Goal: Transaction & Acquisition: Purchase product/service

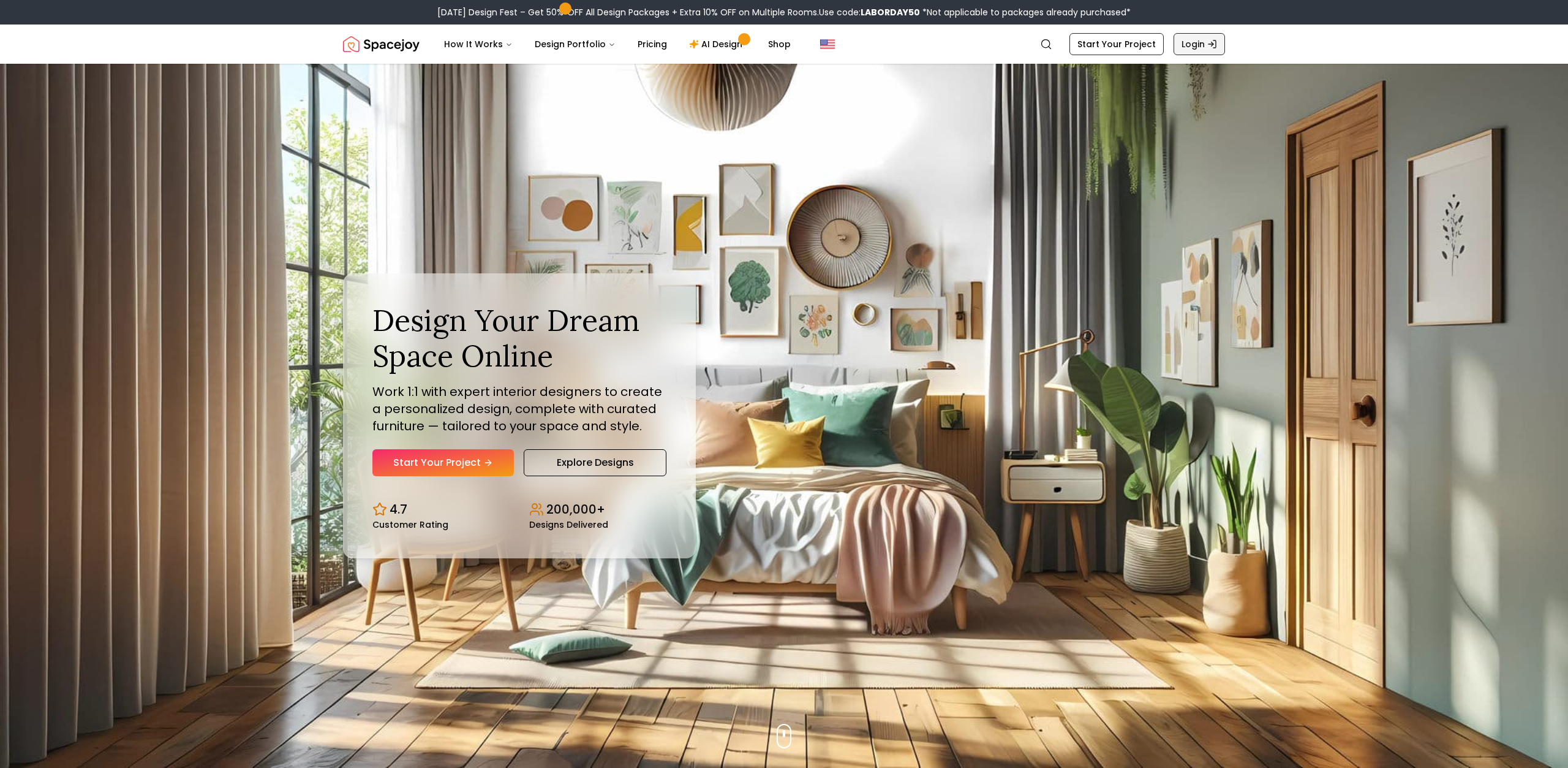
click at [1224, 43] on link "Login" at bounding box center [1199, 44] width 52 height 22
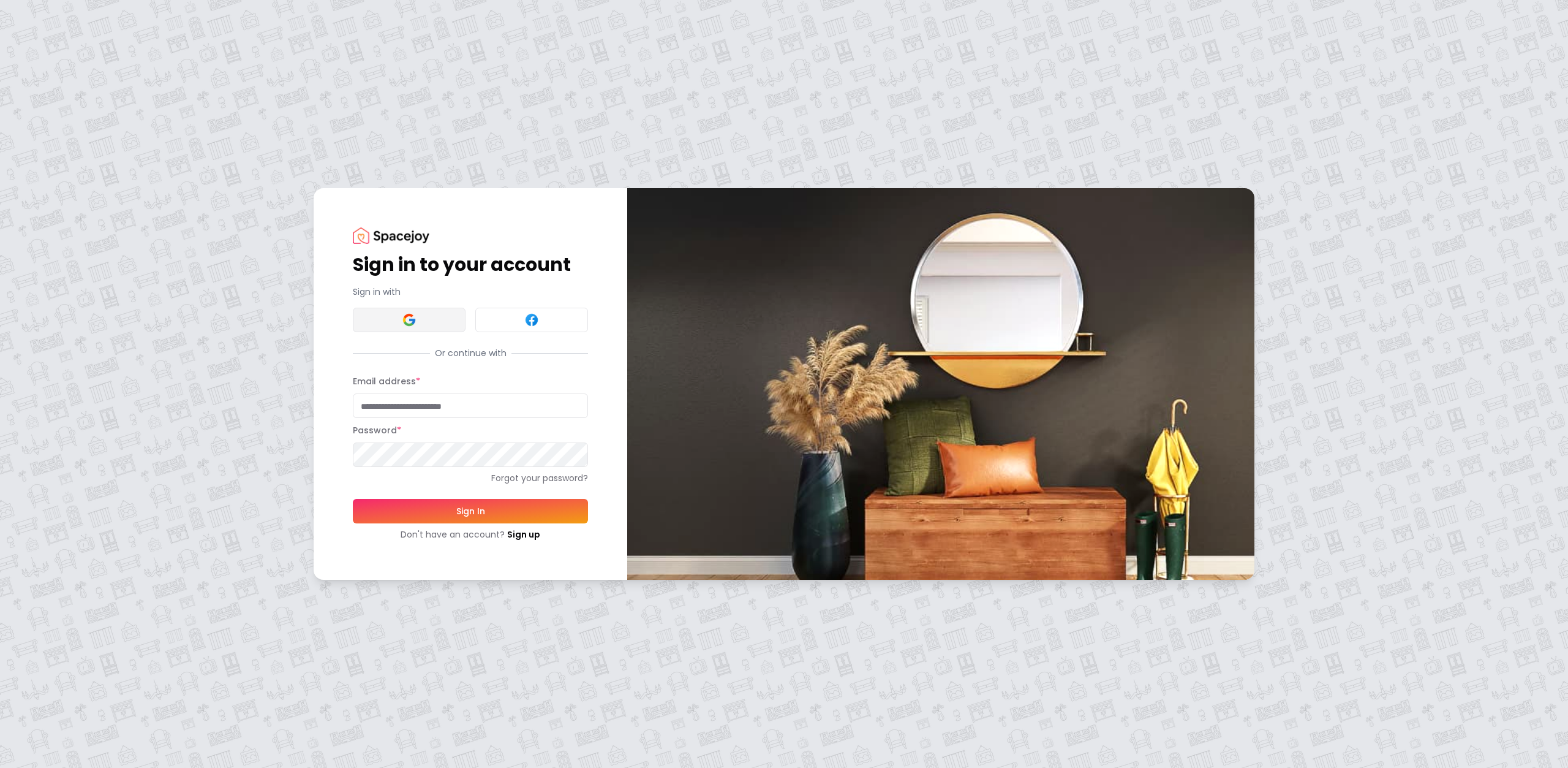
click at [402, 316] on img at bounding box center [409, 320] width 15 height 15
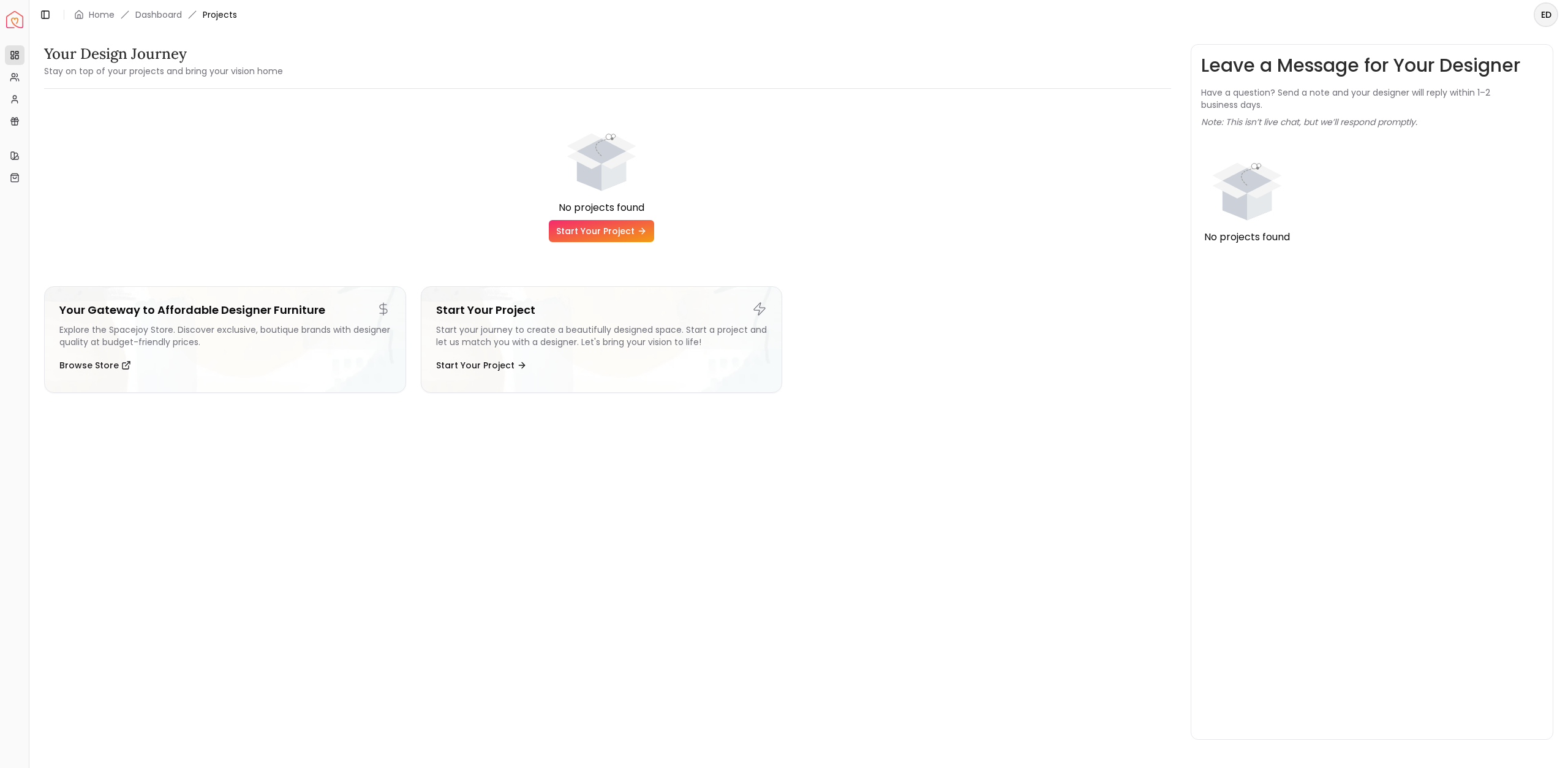
click at [595, 234] on link "Start Your Project" at bounding box center [601, 231] width 106 height 22
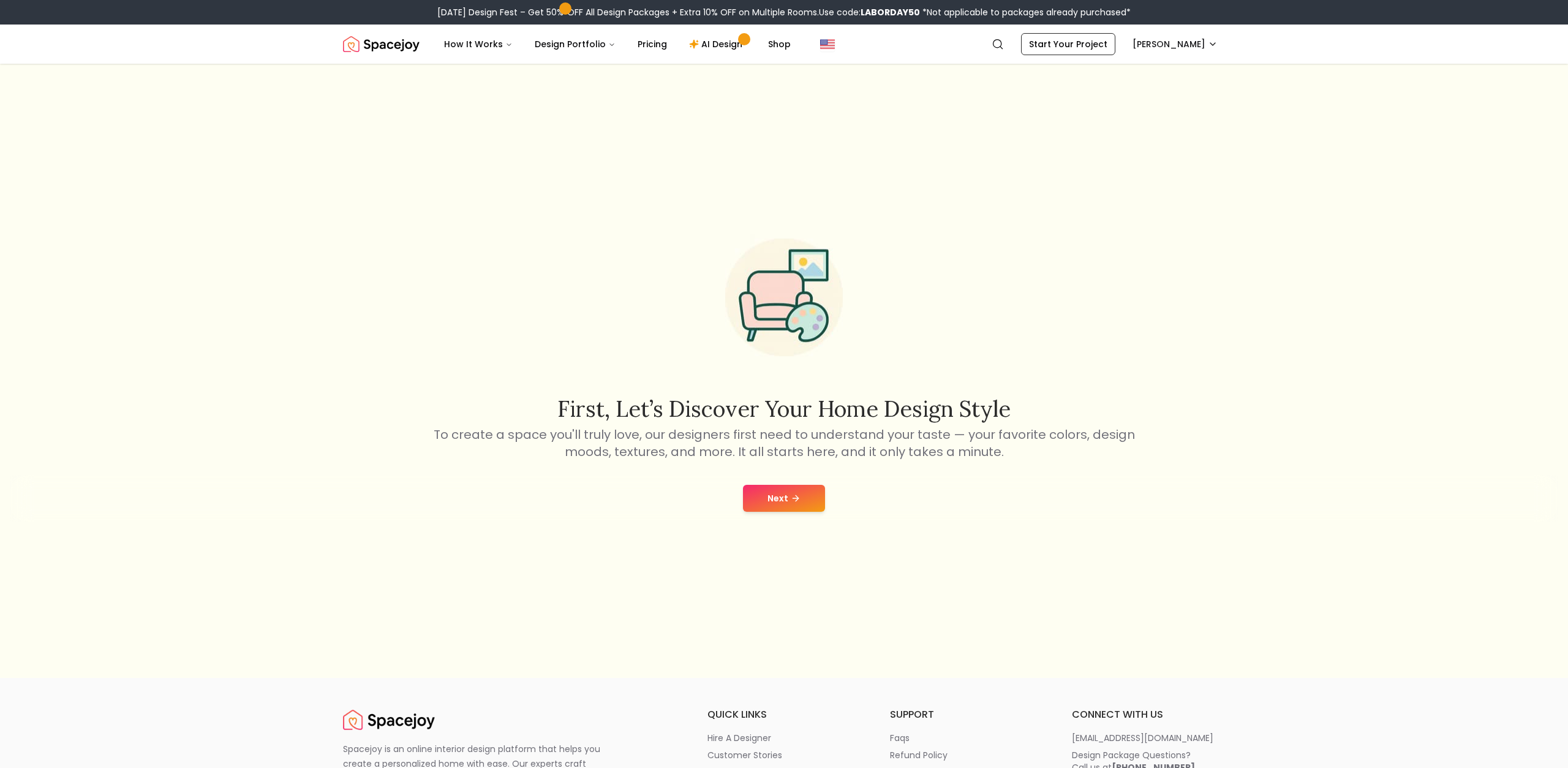
click at [802, 502] on button "Next" at bounding box center [784, 498] width 82 height 27
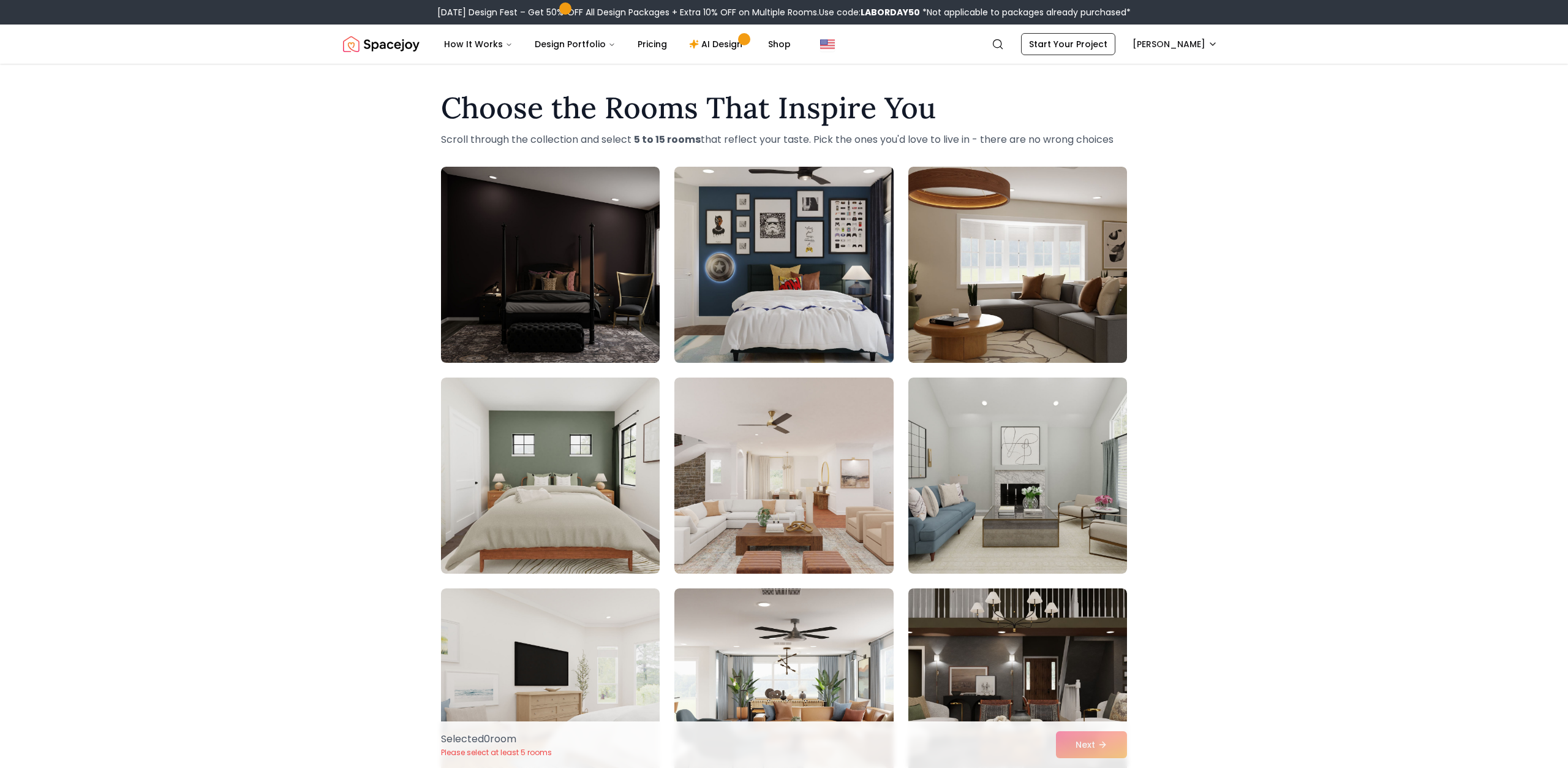
click at [772, 215] on img at bounding box center [783, 265] width 230 height 206
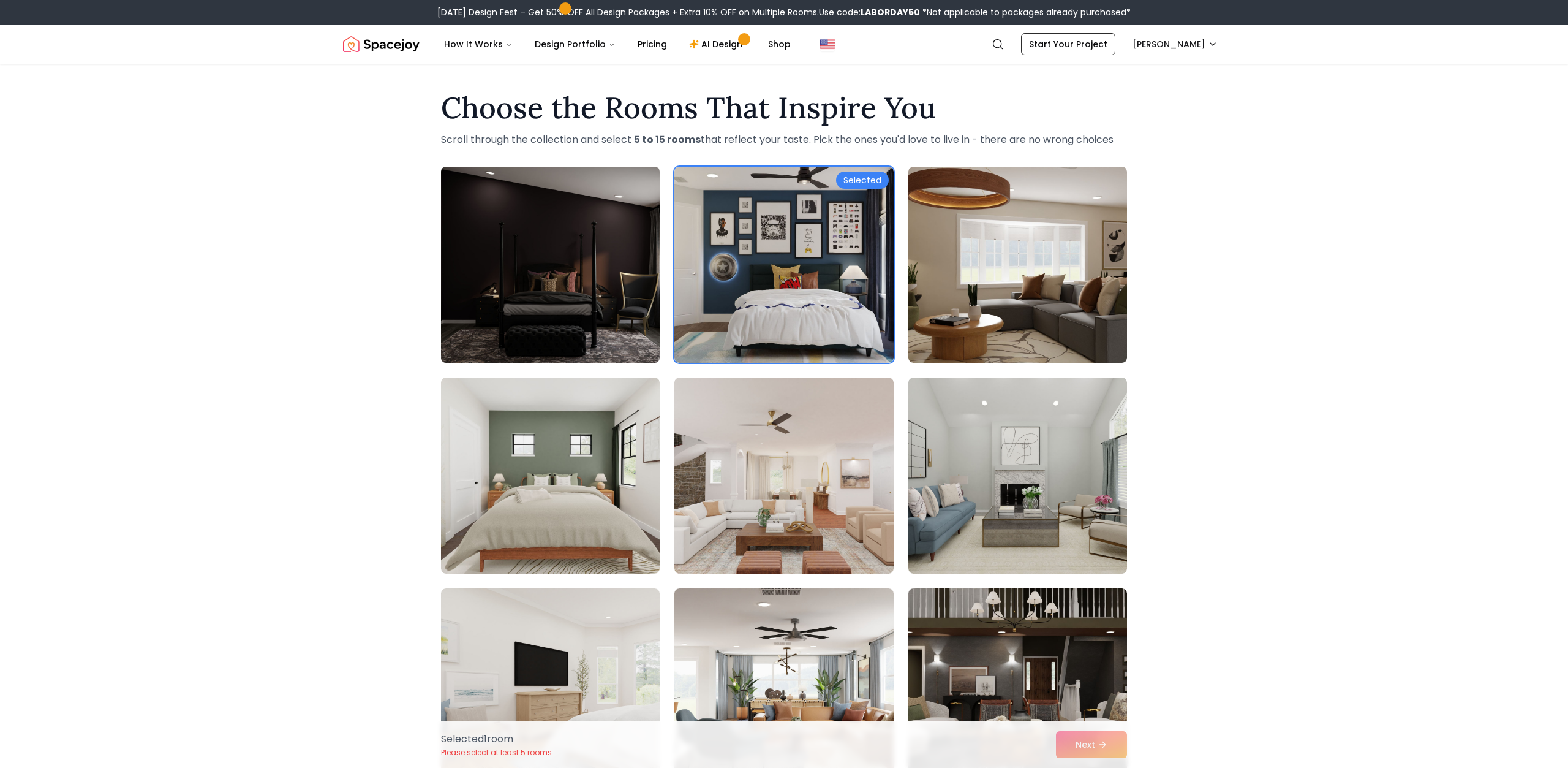
click at [486, 229] on img at bounding box center [550, 265] width 230 height 206
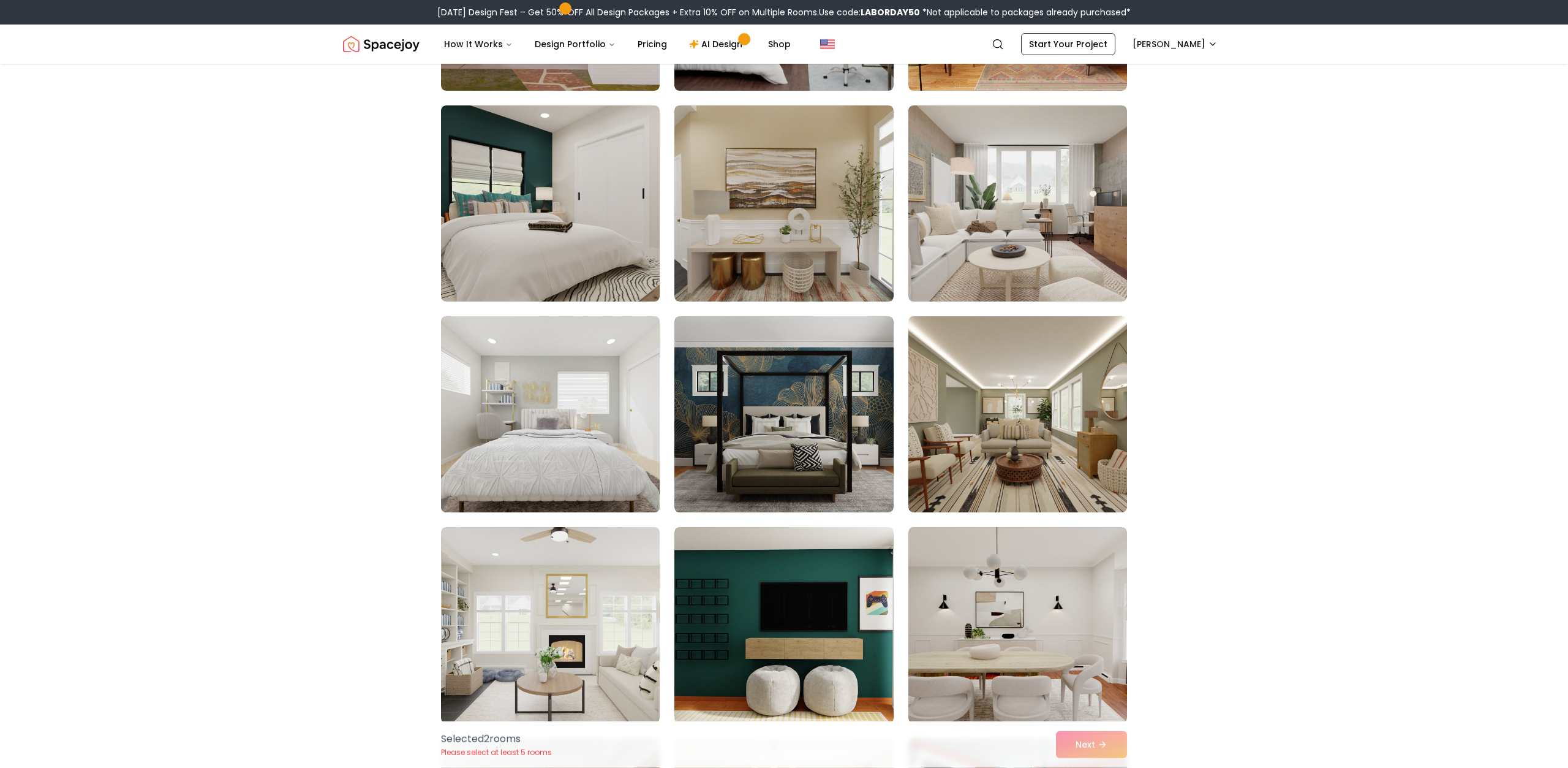
scroll to position [1019, 0]
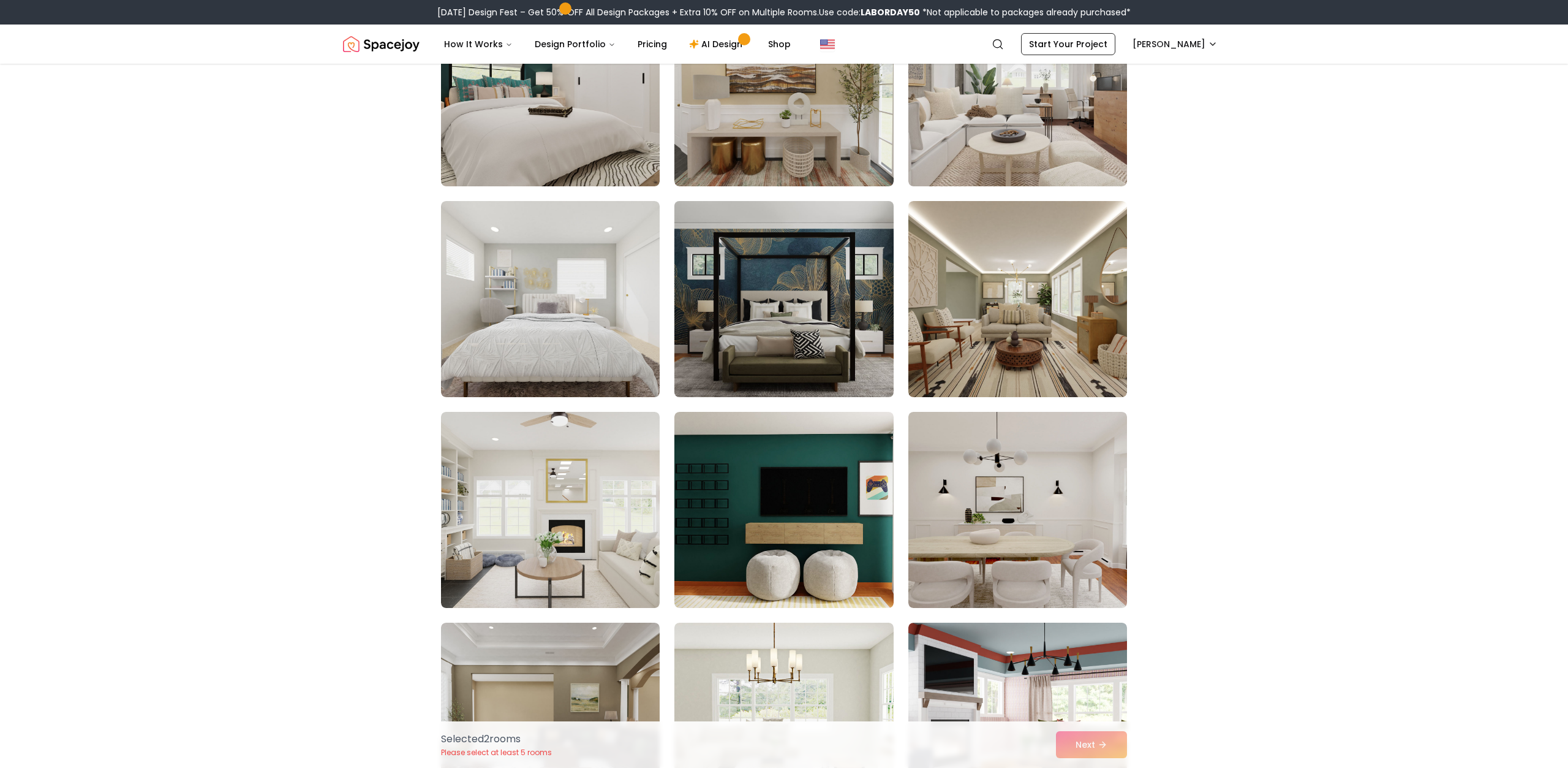
click at [818, 343] on img at bounding box center [783, 299] width 230 height 206
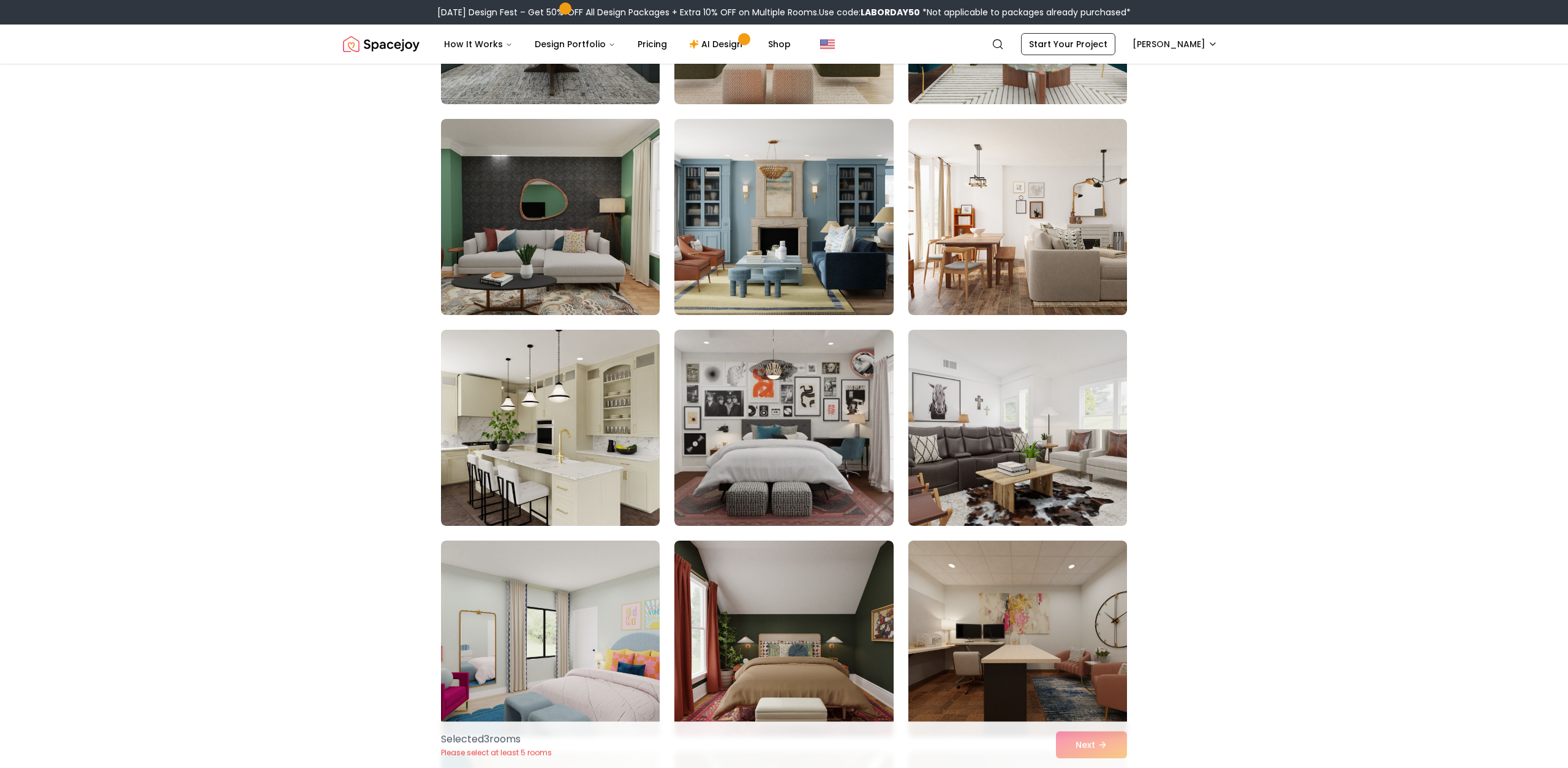
scroll to position [3504, 0]
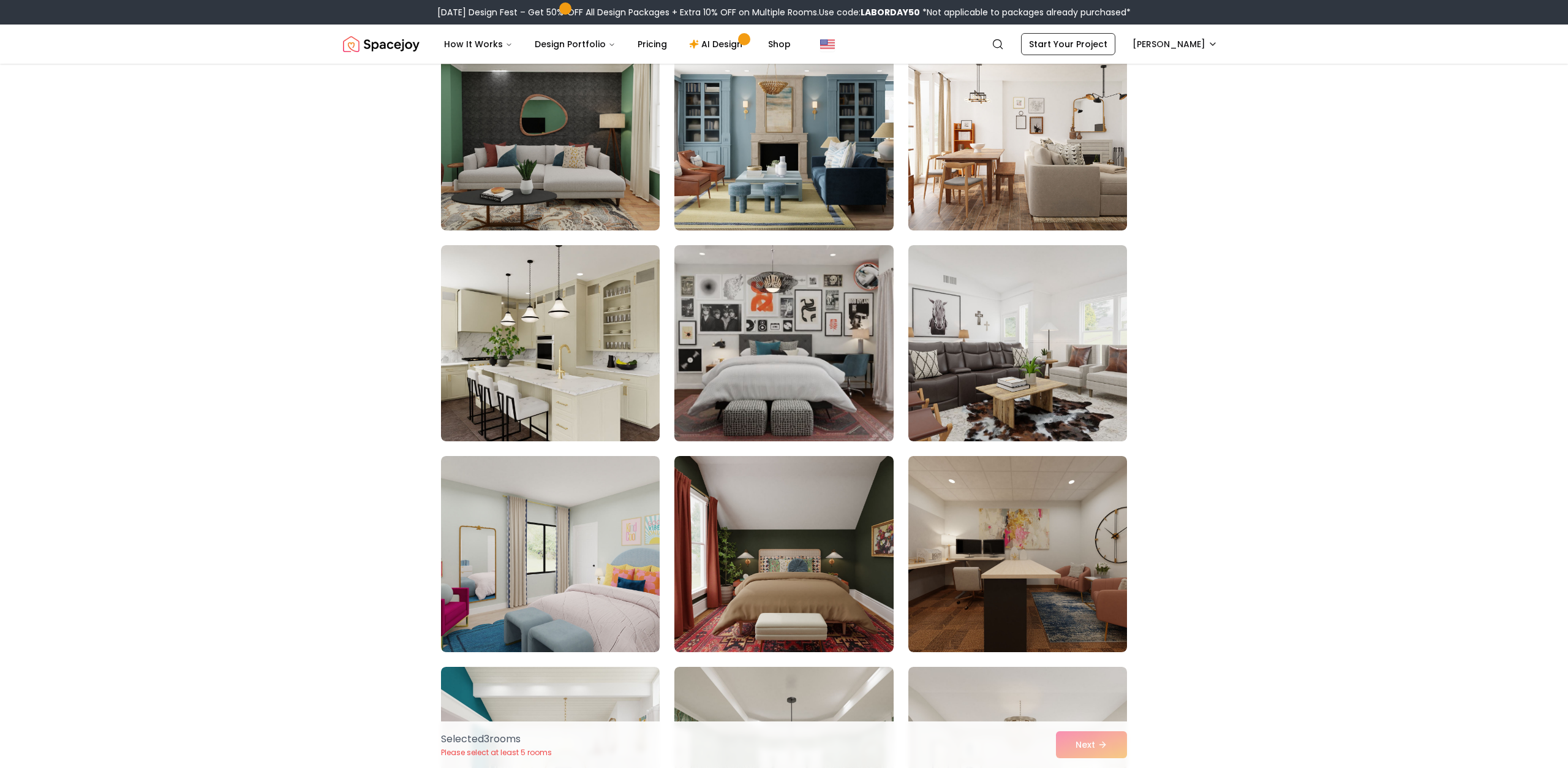
click at [812, 333] on img at bounding box center [783, 343] width 230 height 206
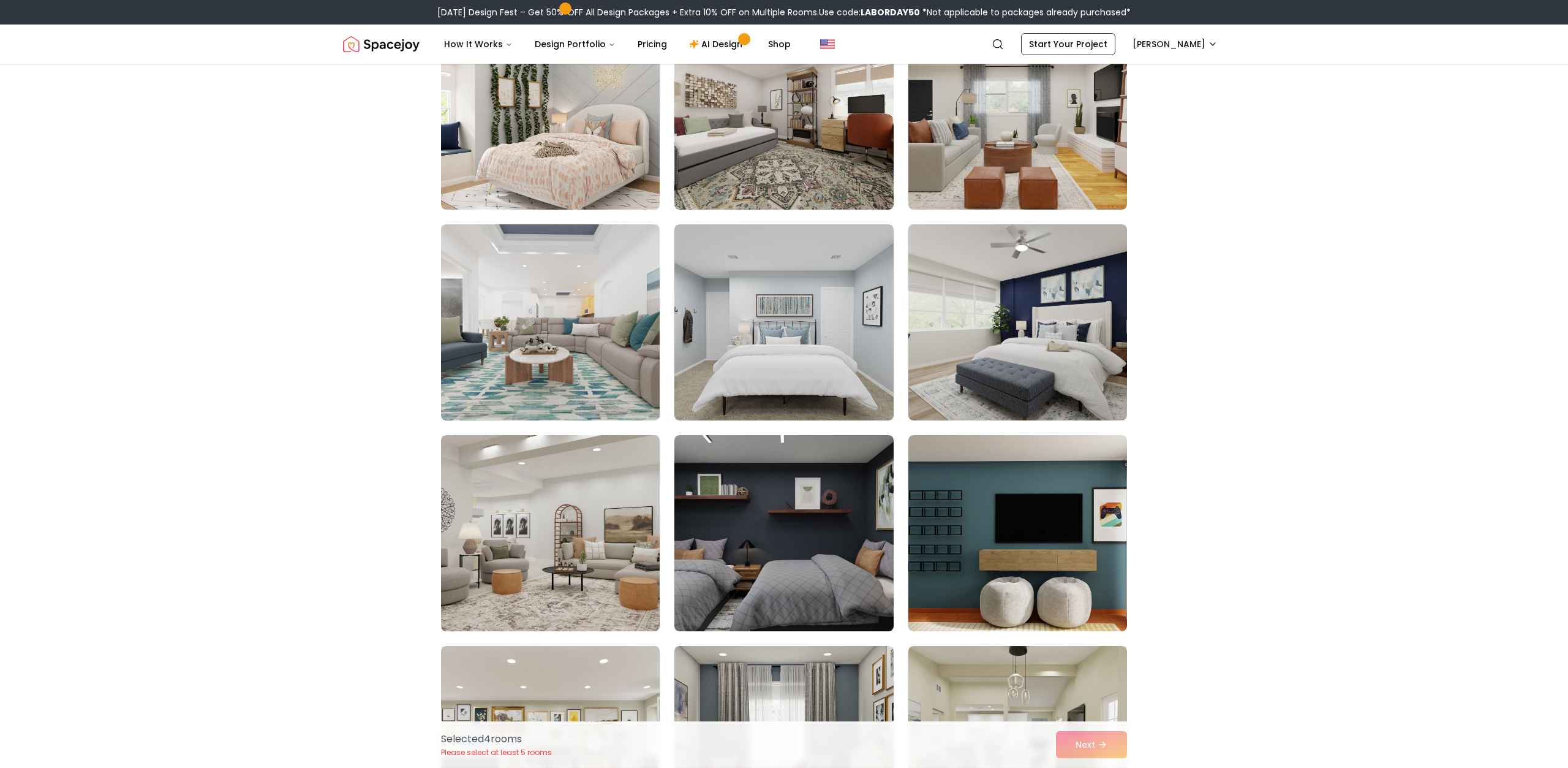
scroll to position [4397, 0]
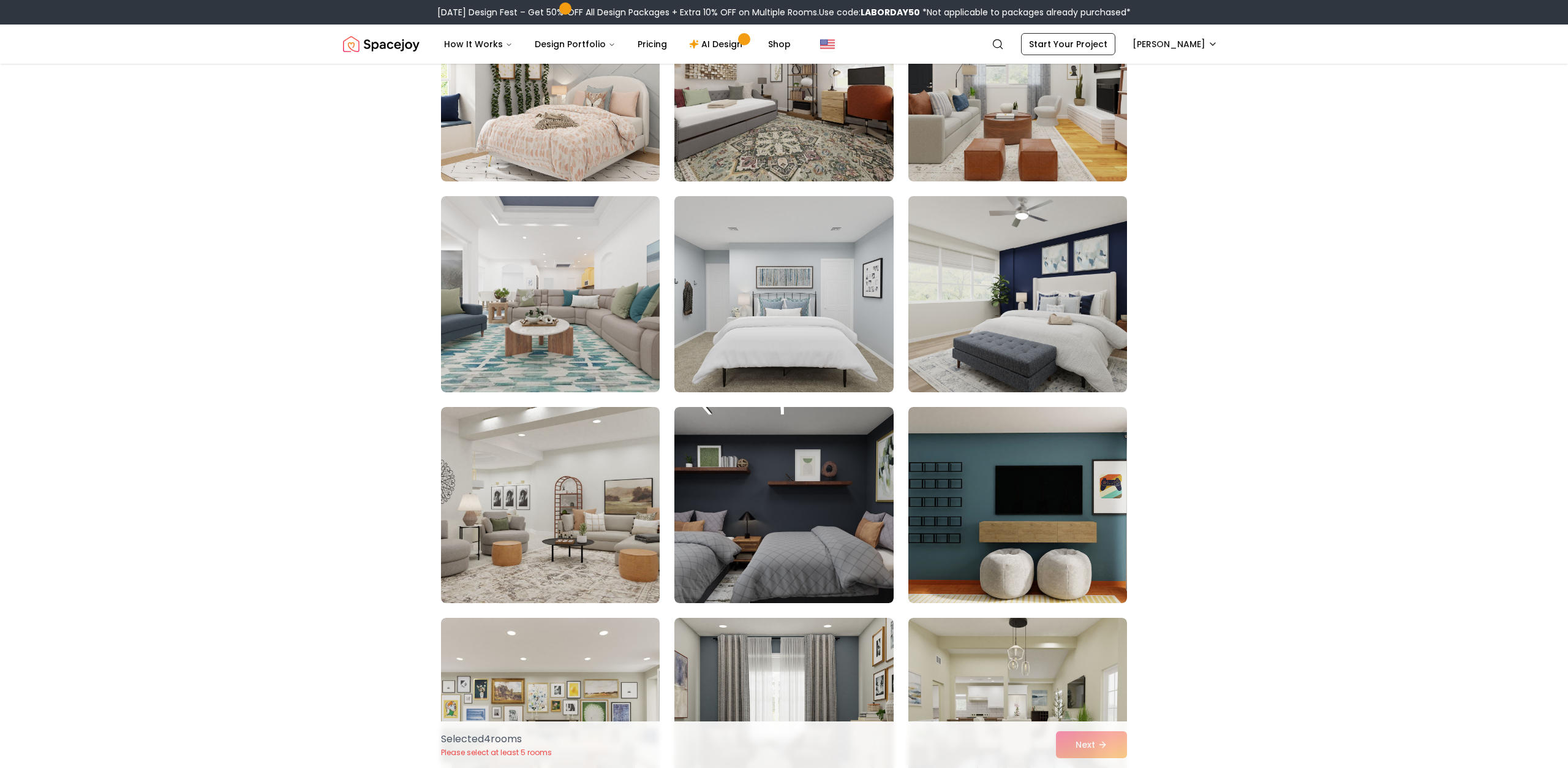
click at [1052, 323] on img at bounding box center [1017, 294] width 230 height 206
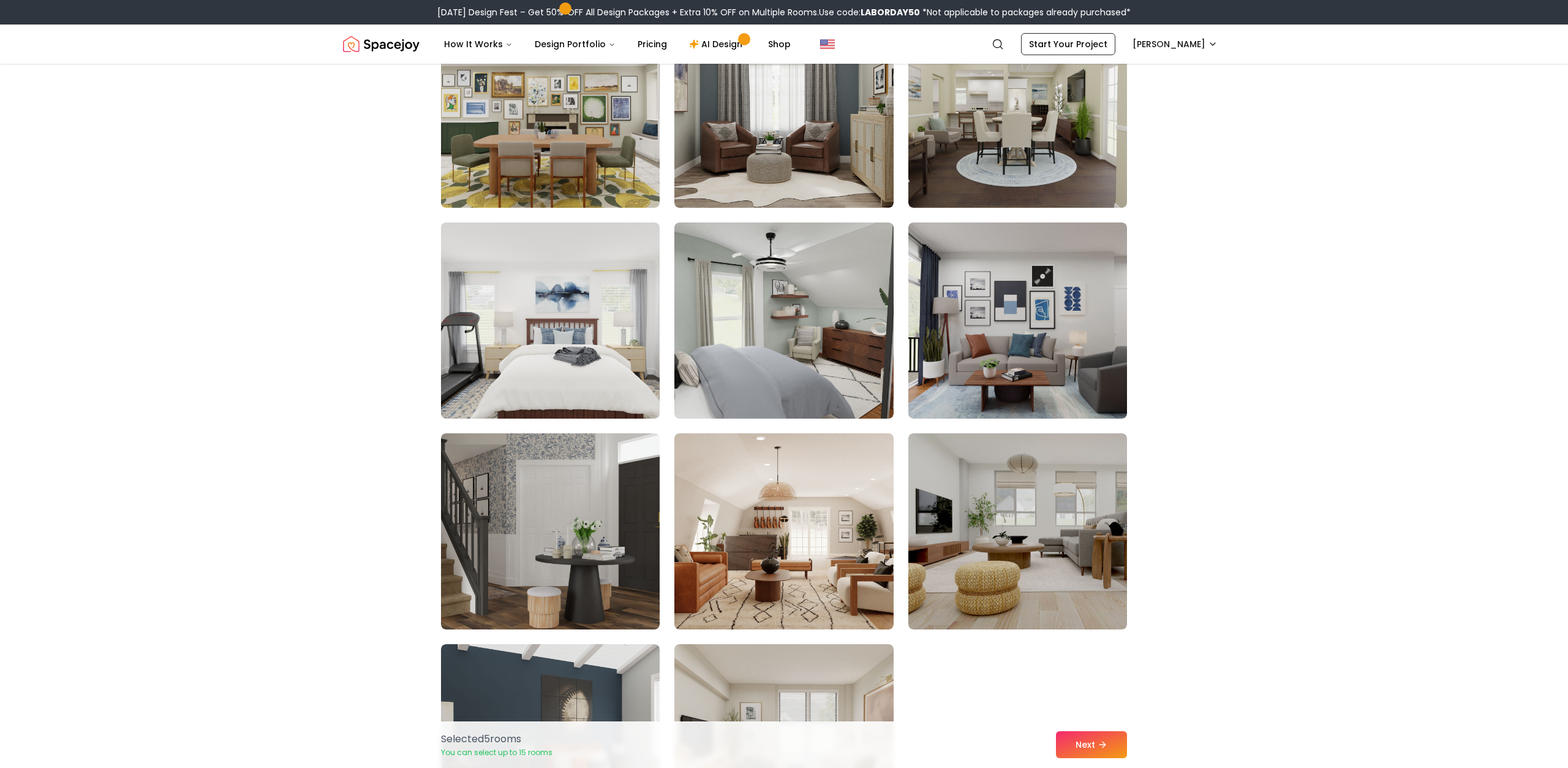
scroll to position [5034, 0]
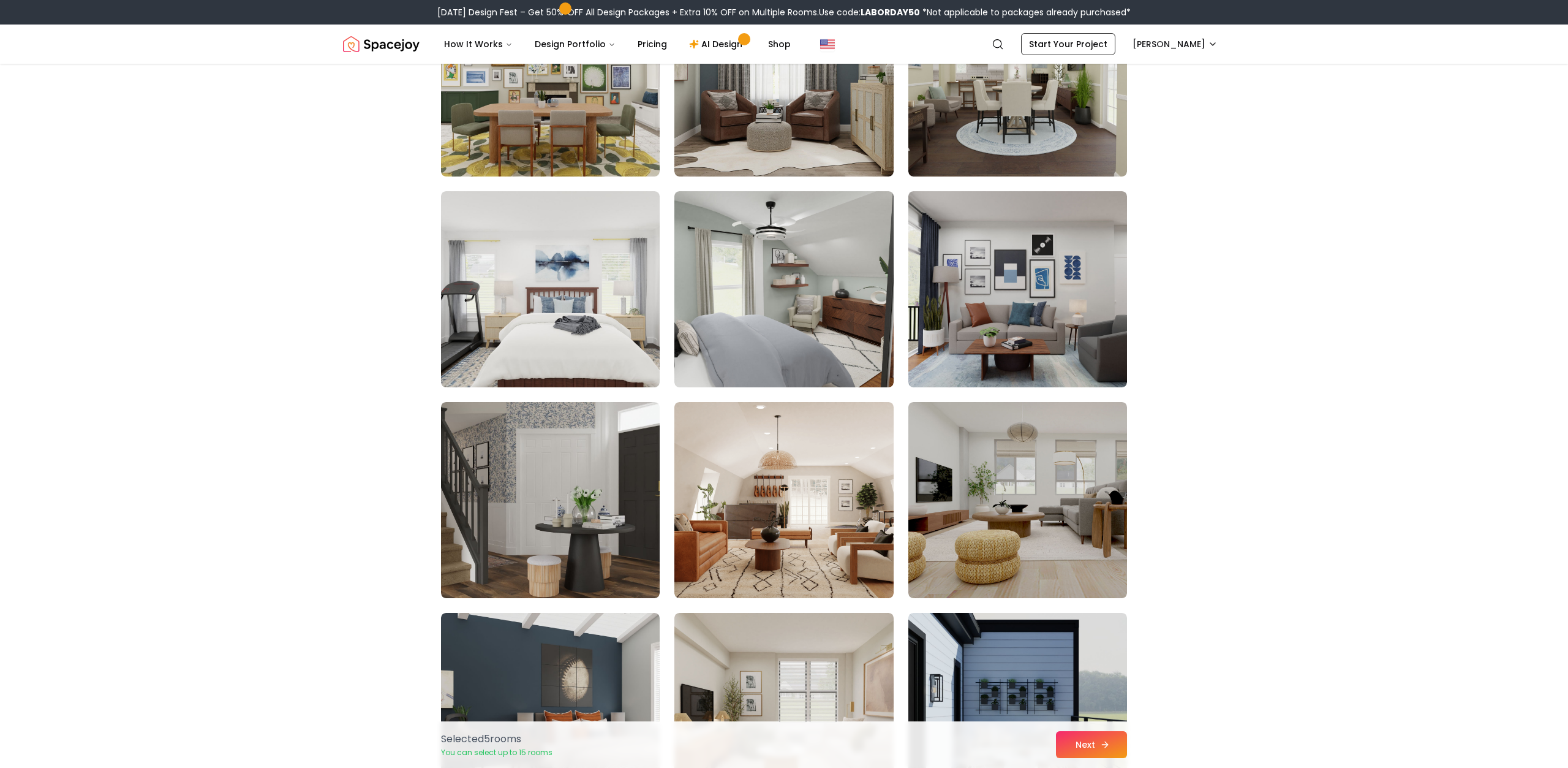
click at [1079, 745] on button "Next" at bounding box center [1092, 744] width 71 height 27
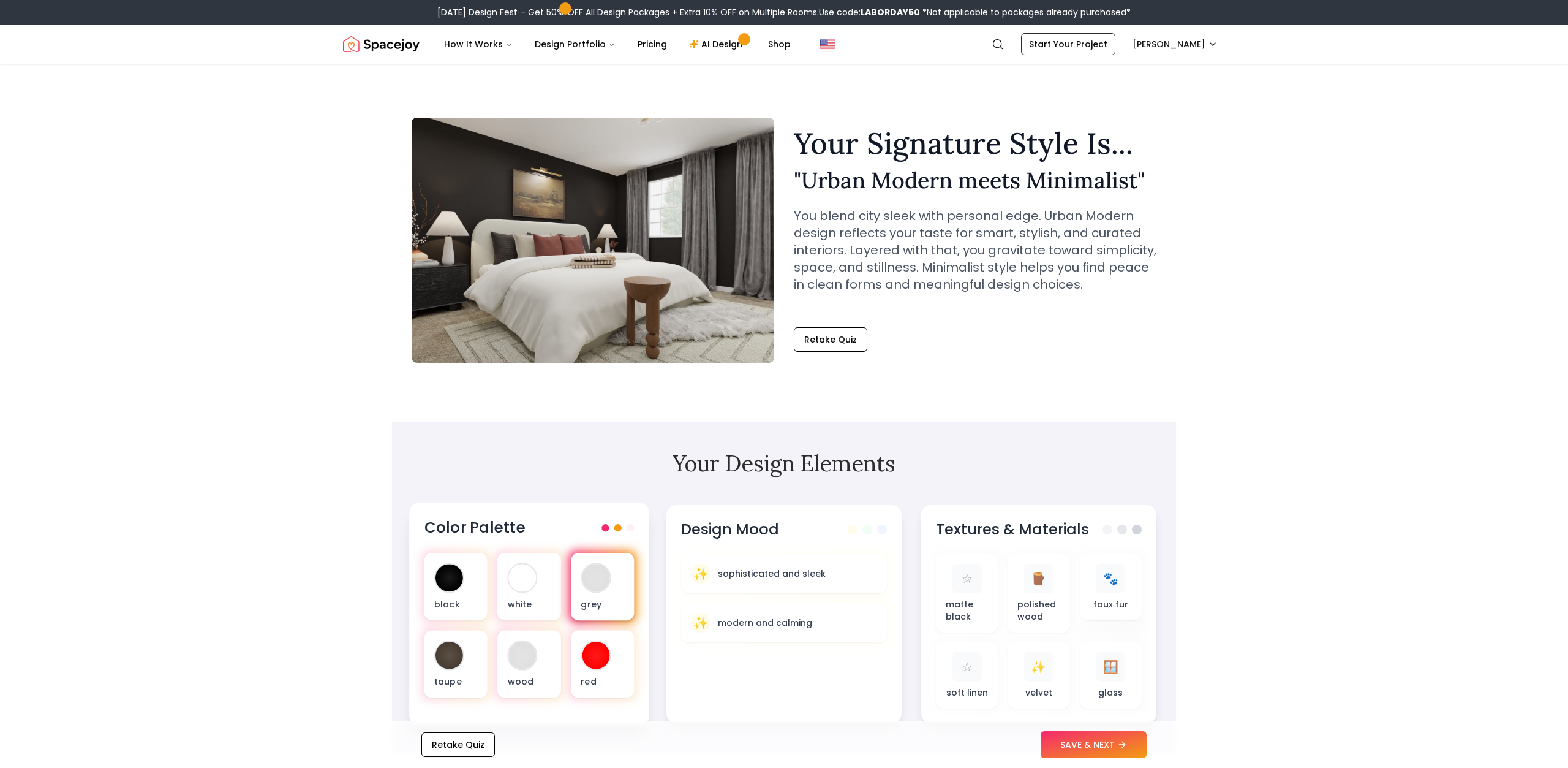
click at [594, 603] on p "grey" at bounding box center [603, 603] width 44 height 12
click at [450, 587] on div at bounding box center [450, 578] width 28 height 28
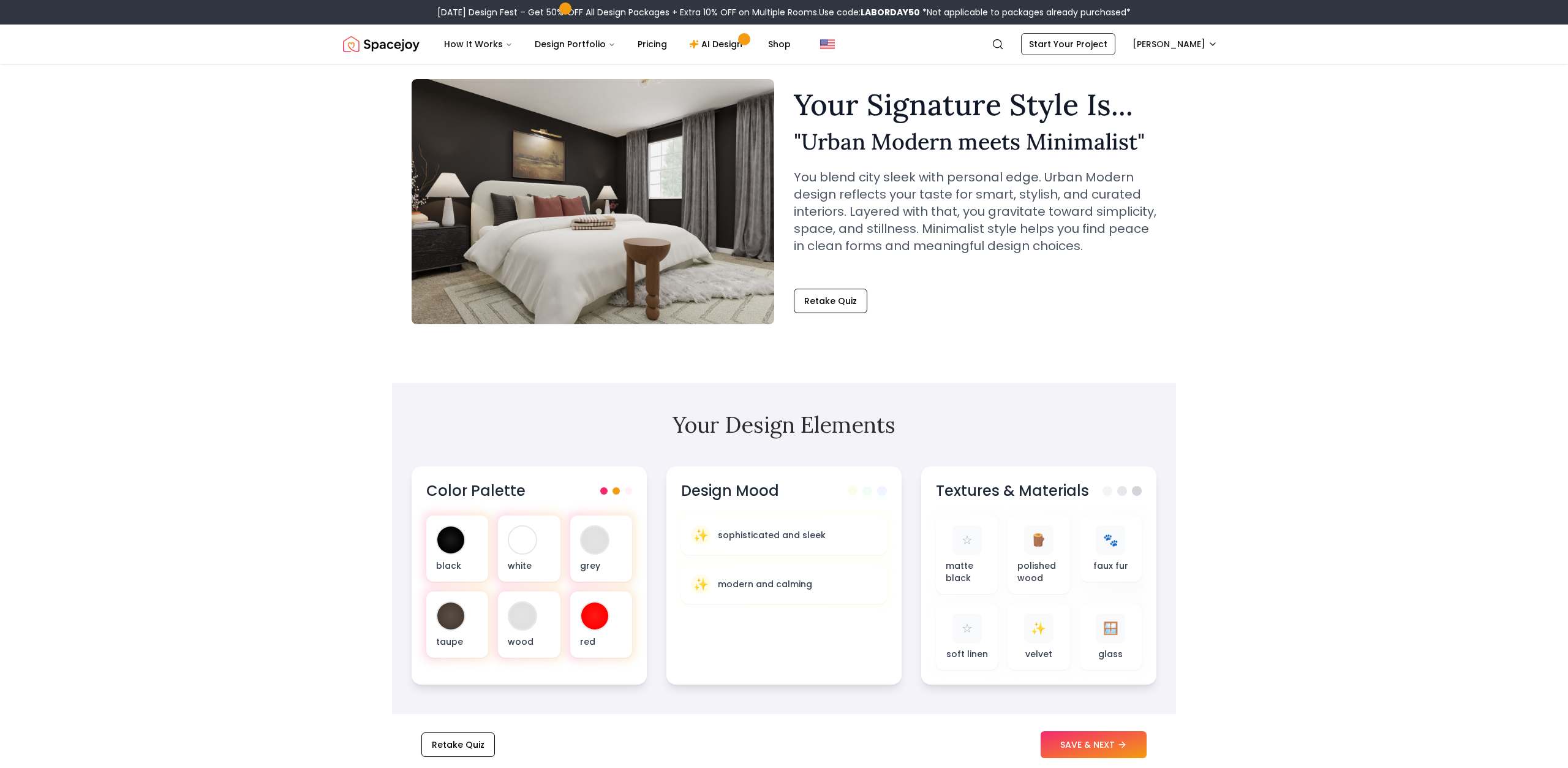
scroll to position [63, 0]
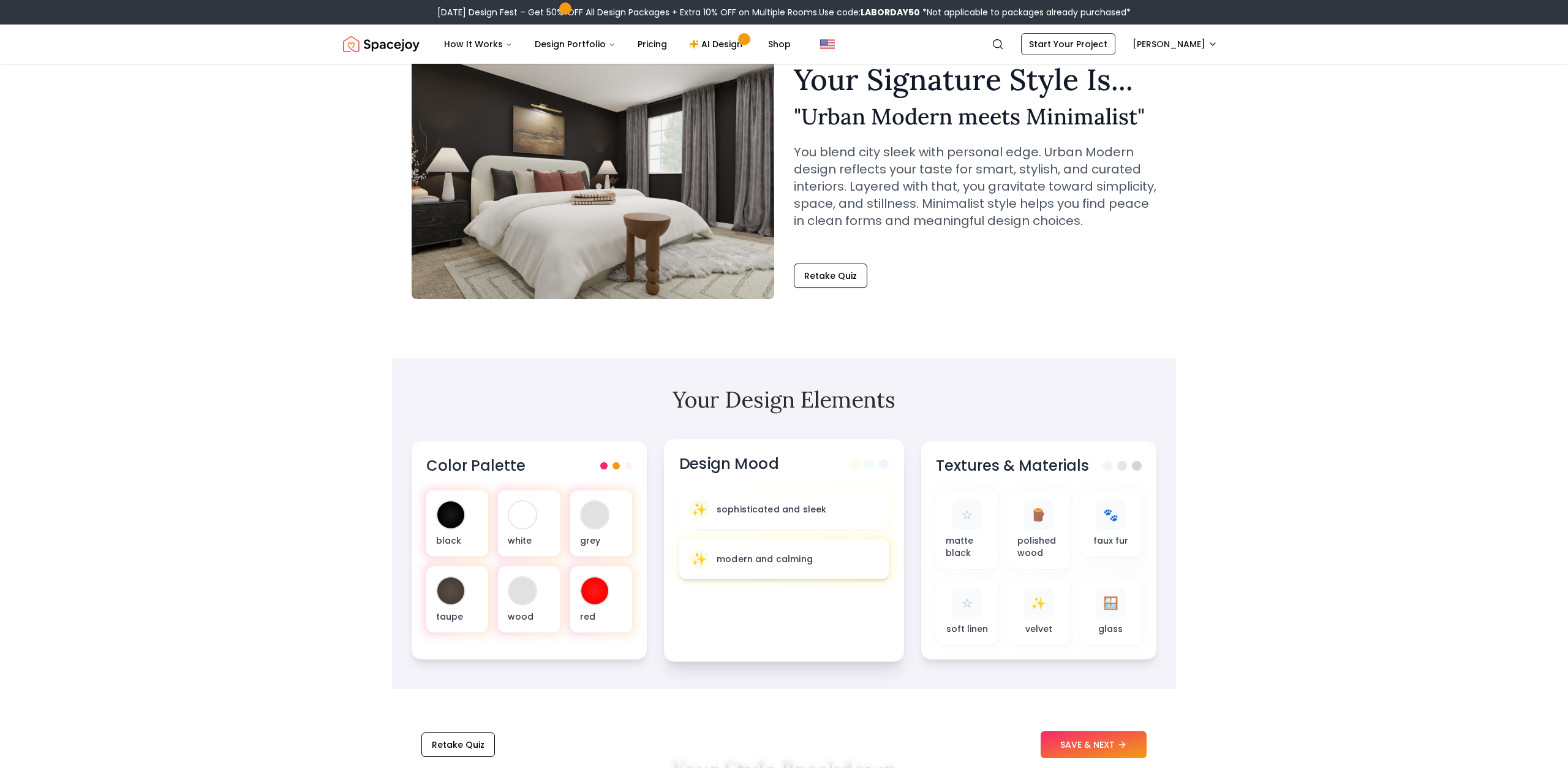
click at [802, 567] on div "✨ modern and calming" at bounding box center [784, 559] width 190 height 20
click at [737, 551] on div "✨ modern and calming" at bounding box center [784, 559] width 190 height 20
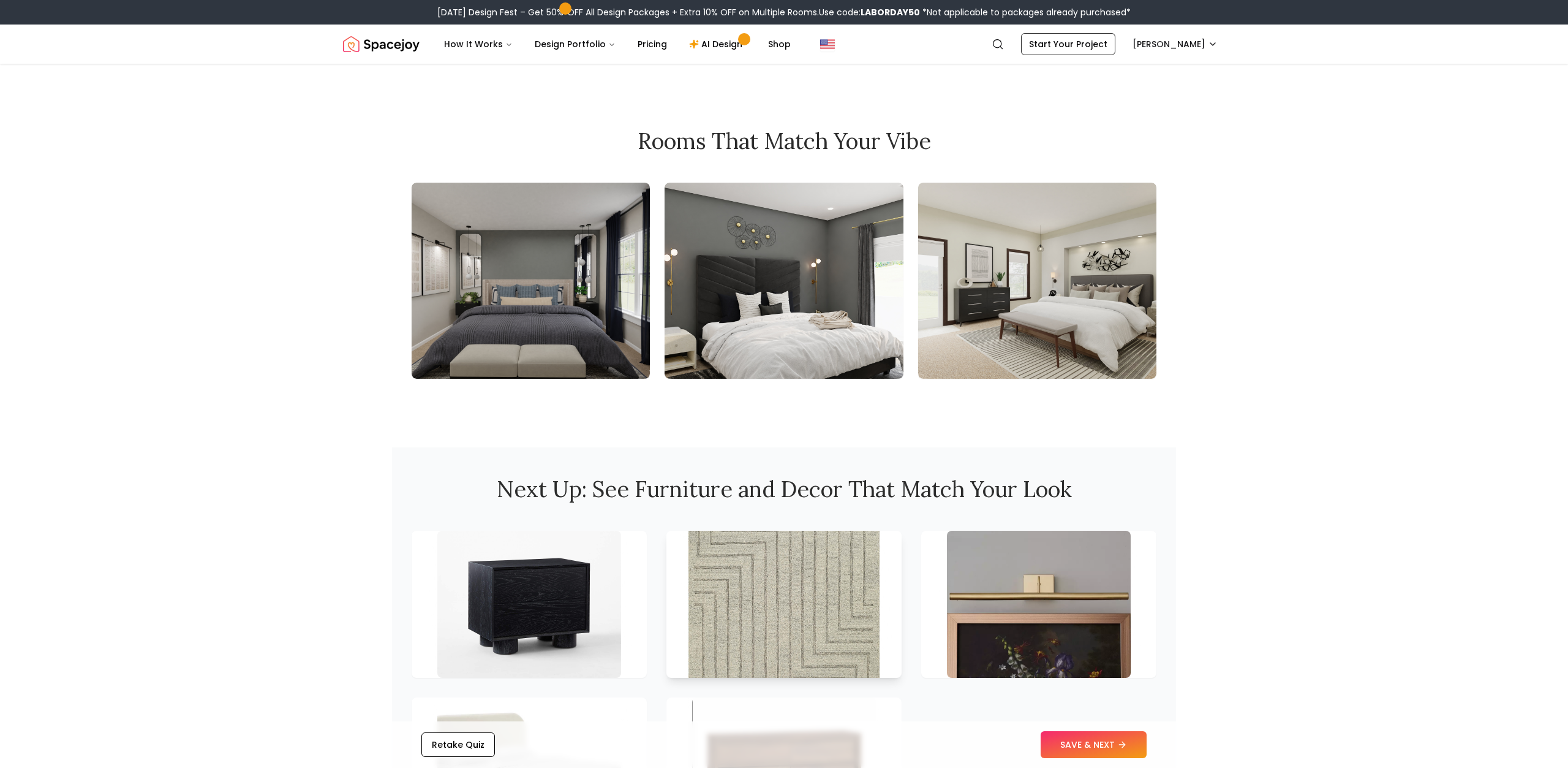
scroll to position [1274, 0]
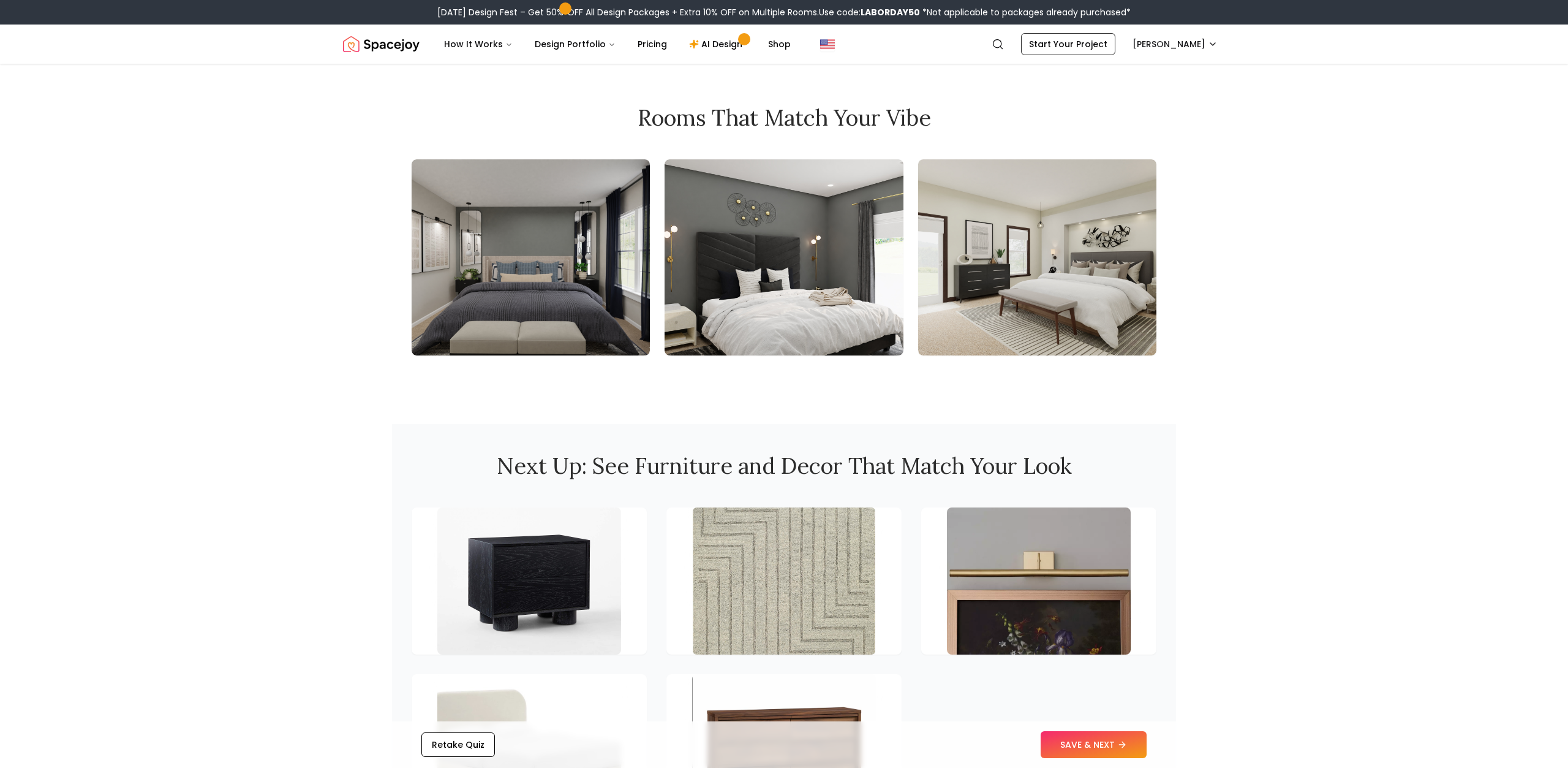
click at [814, 321] on img at bounding box center [783, 257] width 238 height 196
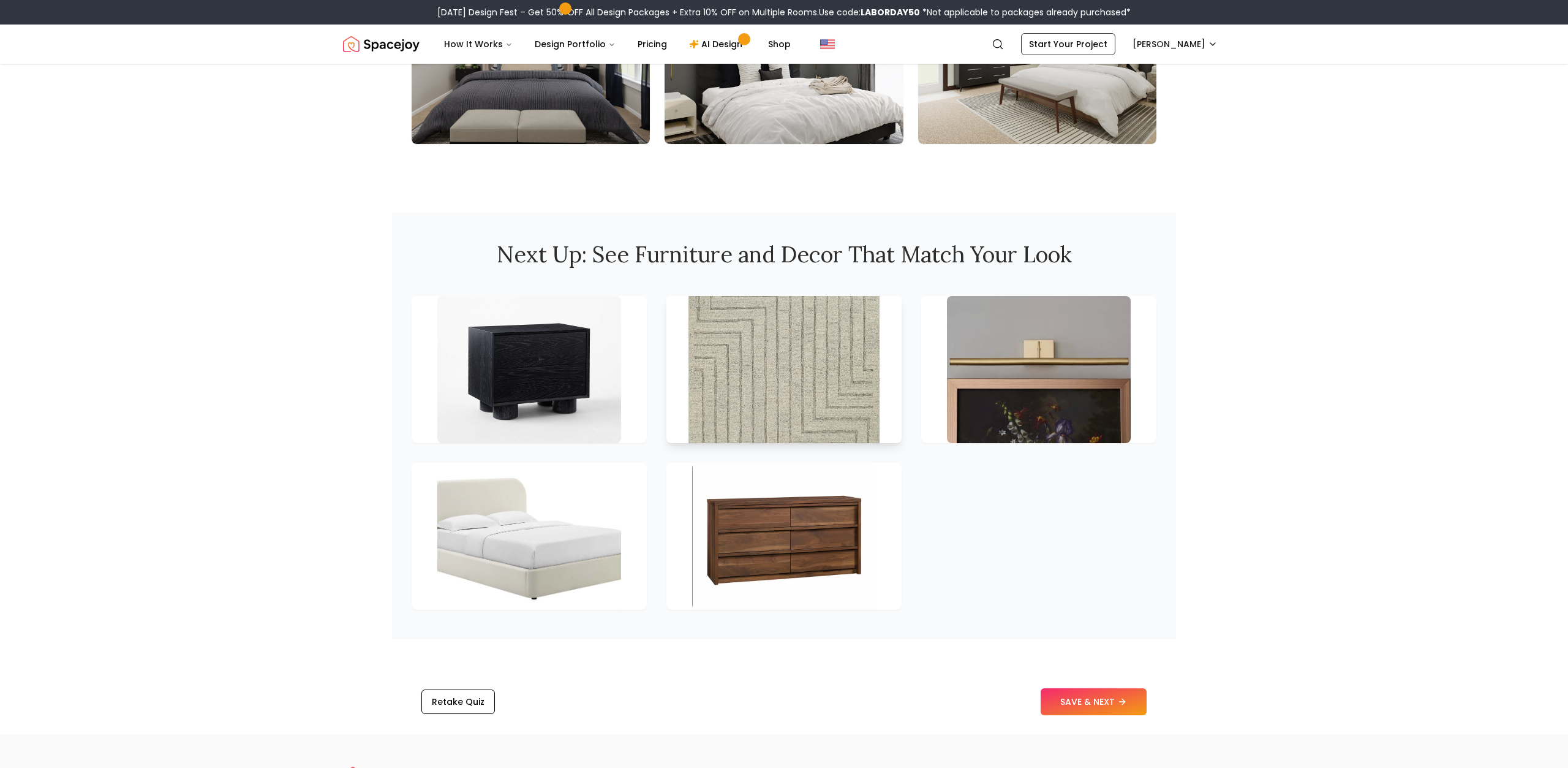
scroll to position [1529, 0]
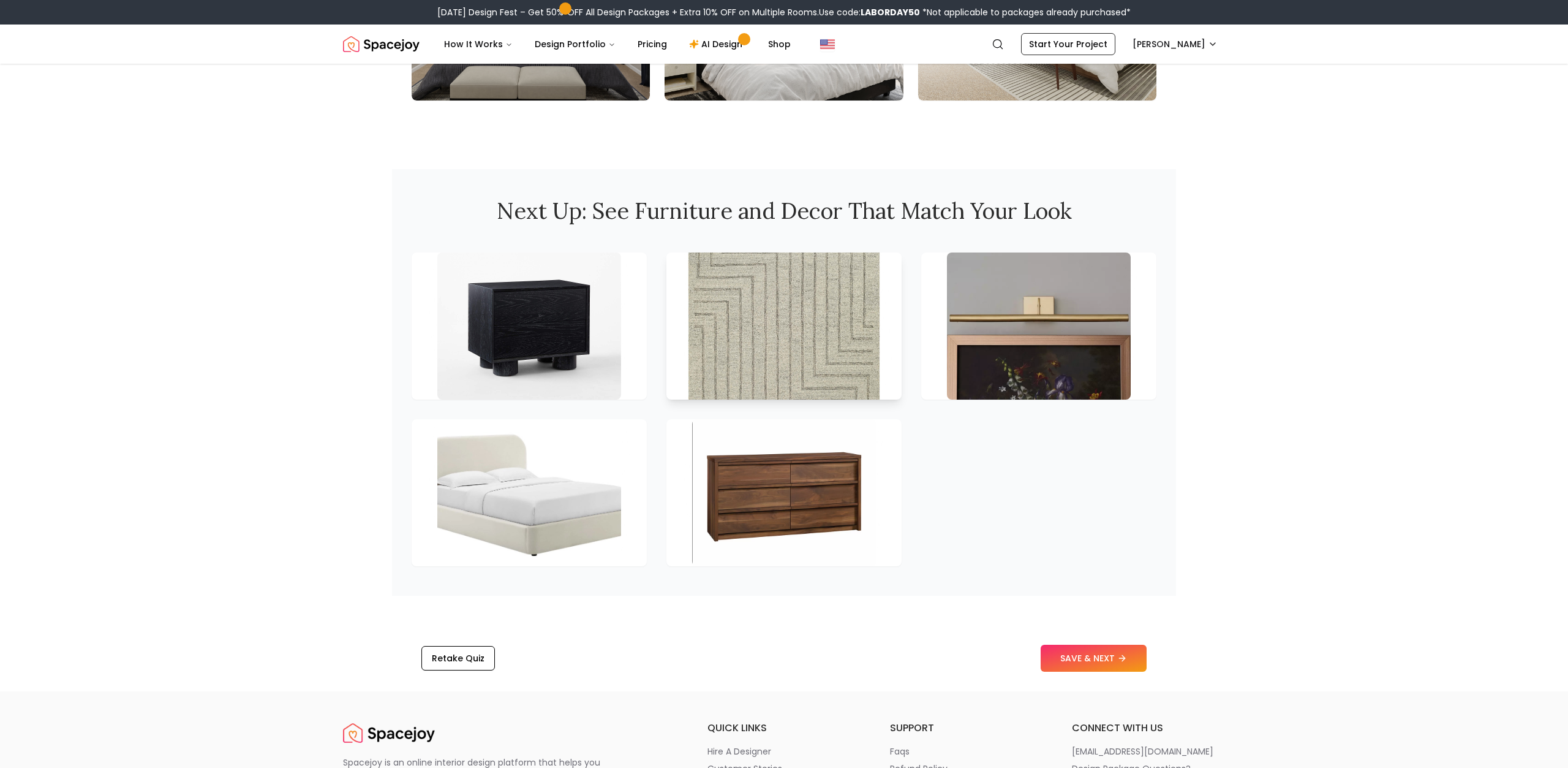
click at [799, 341] on img at bounding box center [784, 326] width 193 height 154
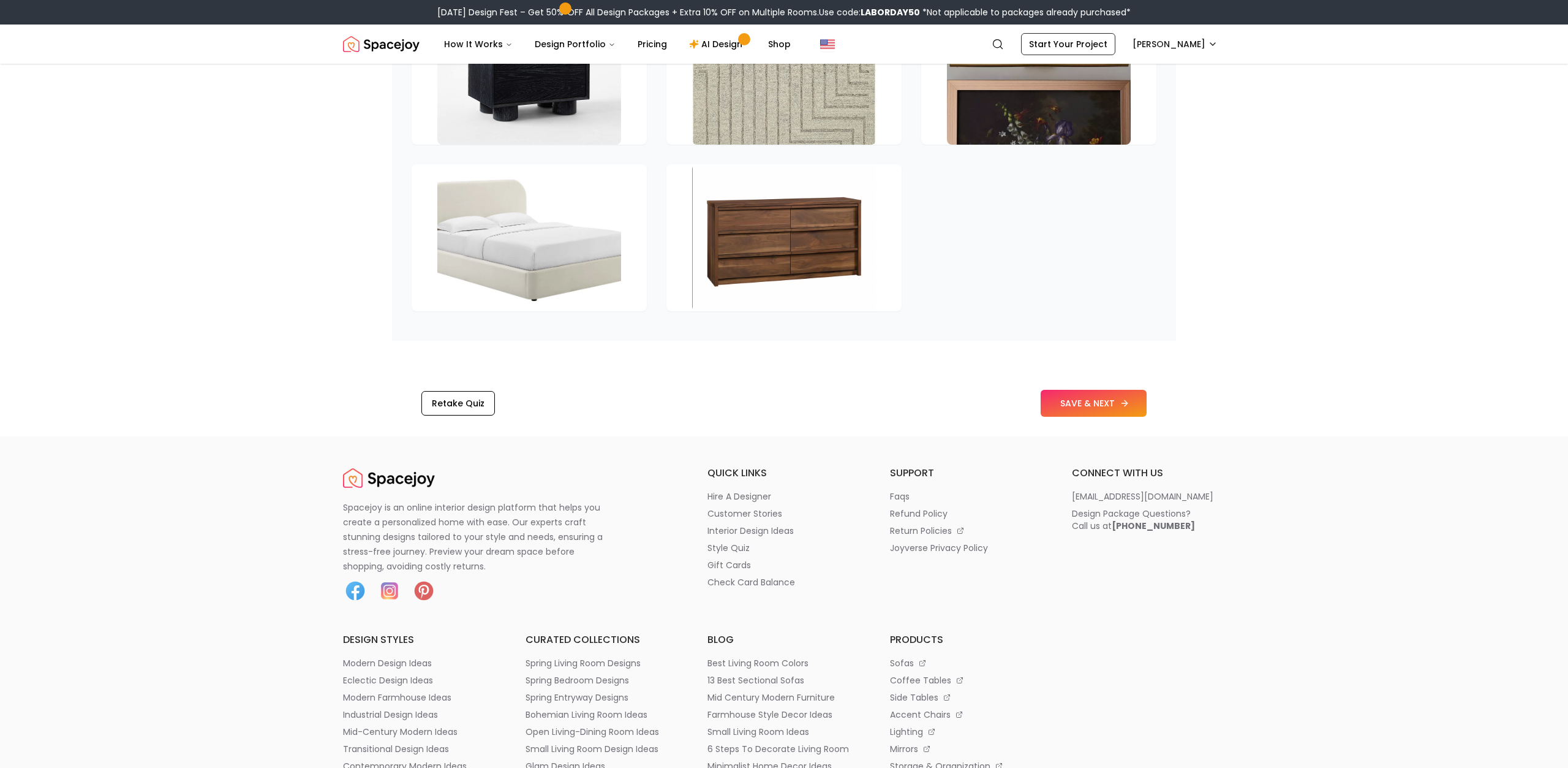
click at [1097, 414] on button "SAVE & NEXT" at bounding box center [1094, 403] width 106 height 27
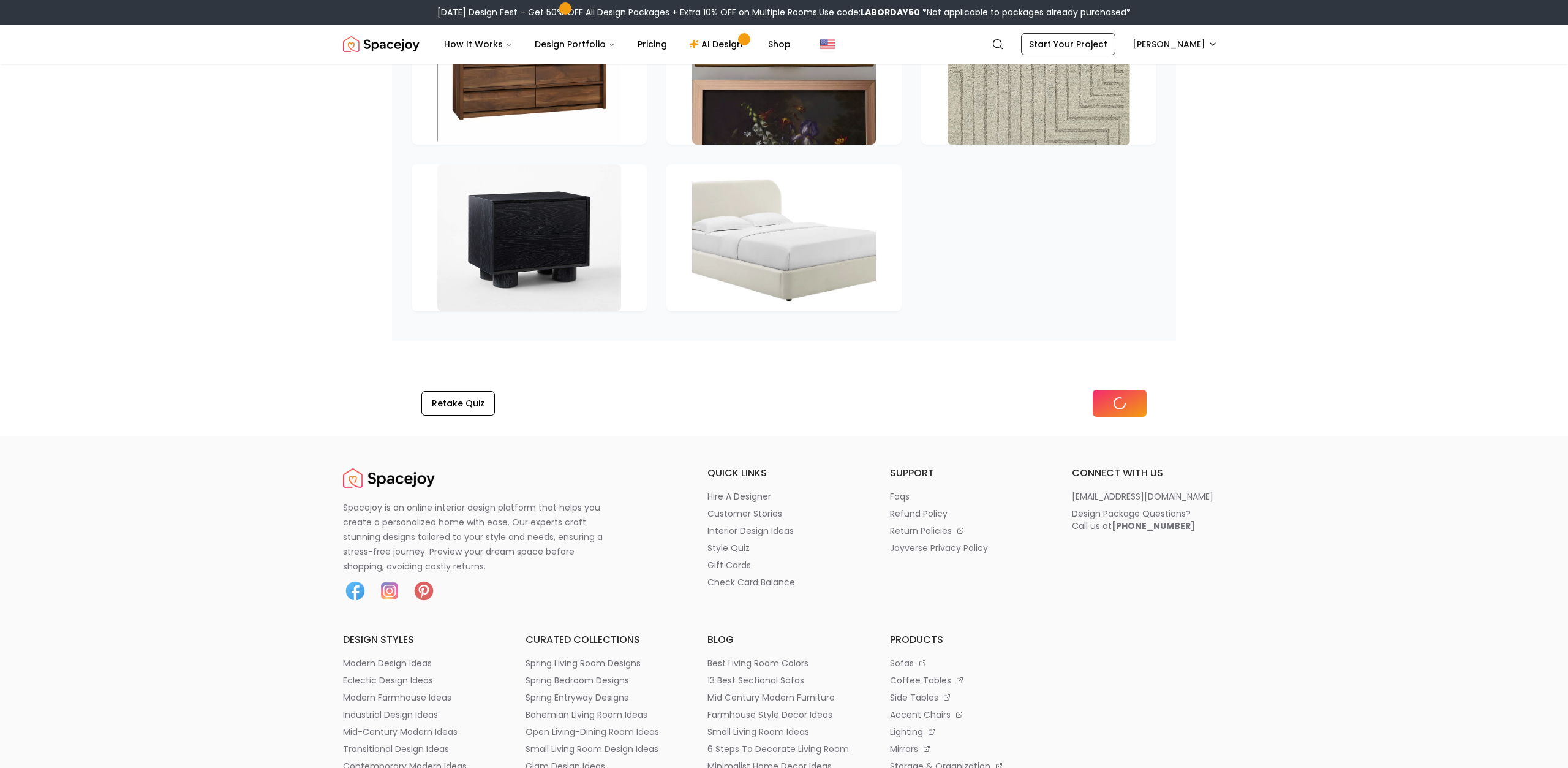
scroll to position [1618, 0]
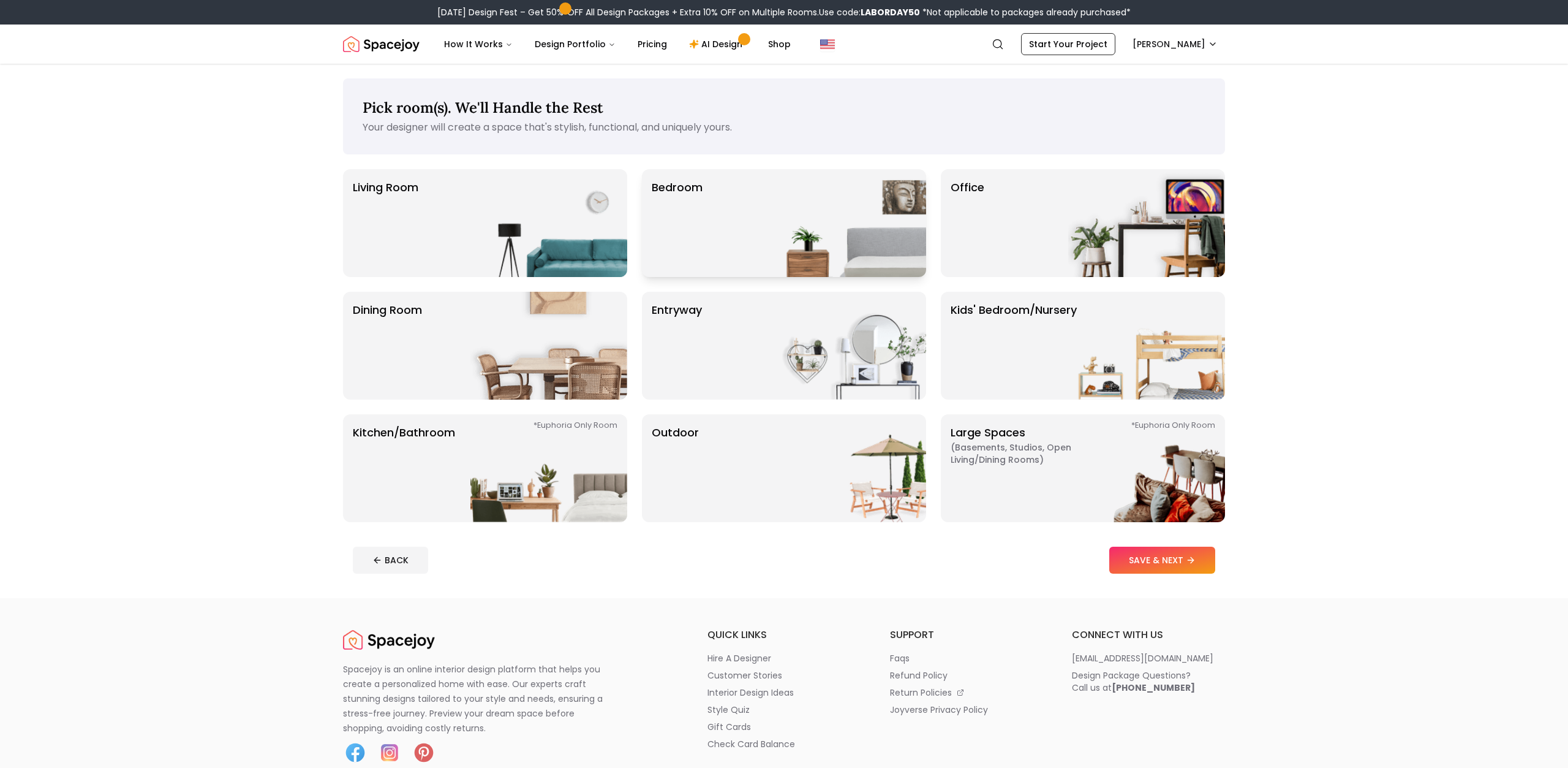
click at [777, 218] on img at bounding box center [847, 223] width 157 height 108
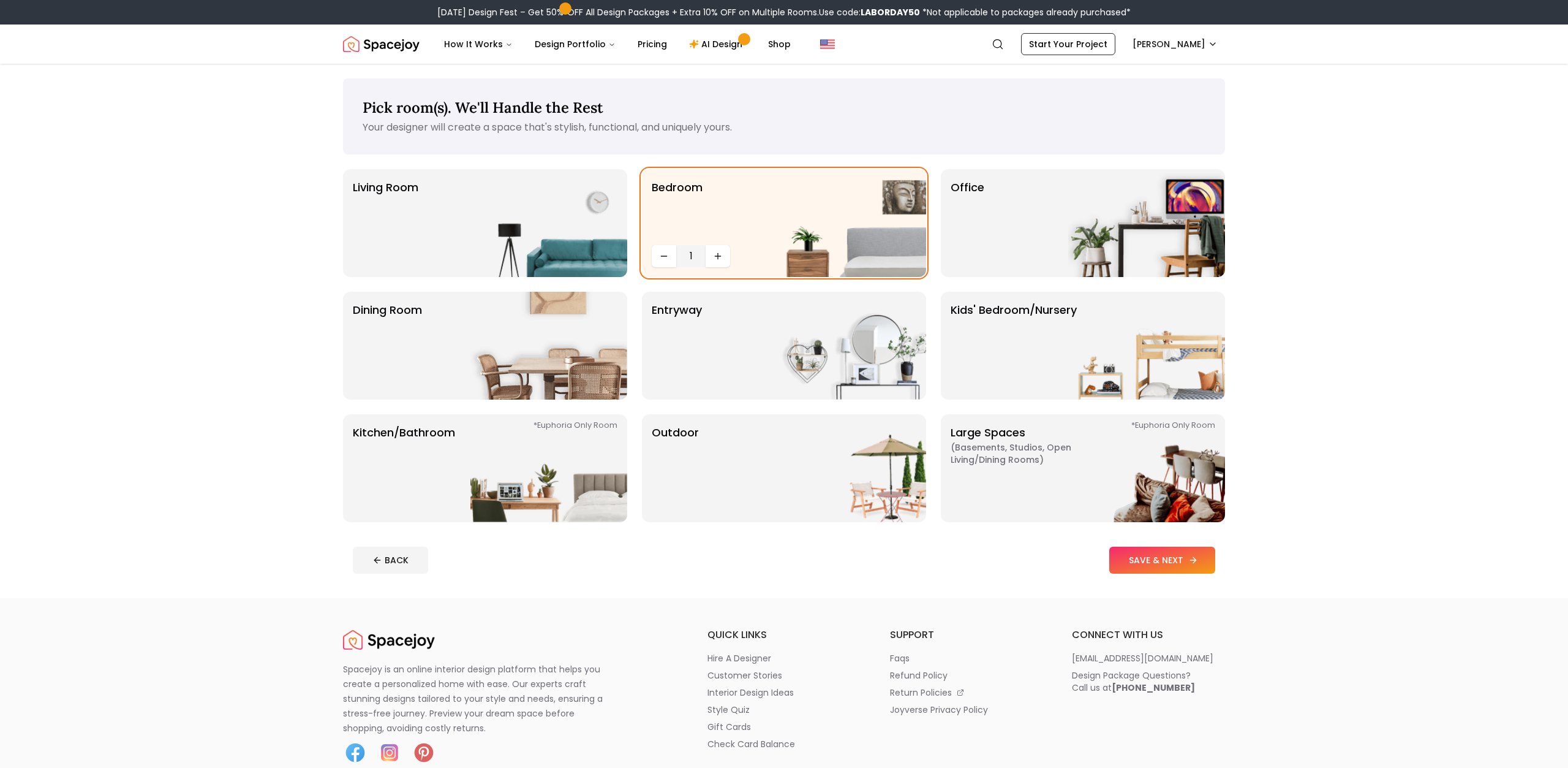
click at [1157, 560] on button "SAVE & NEXT" at bounding box center [1162, 560] width 106 height 27
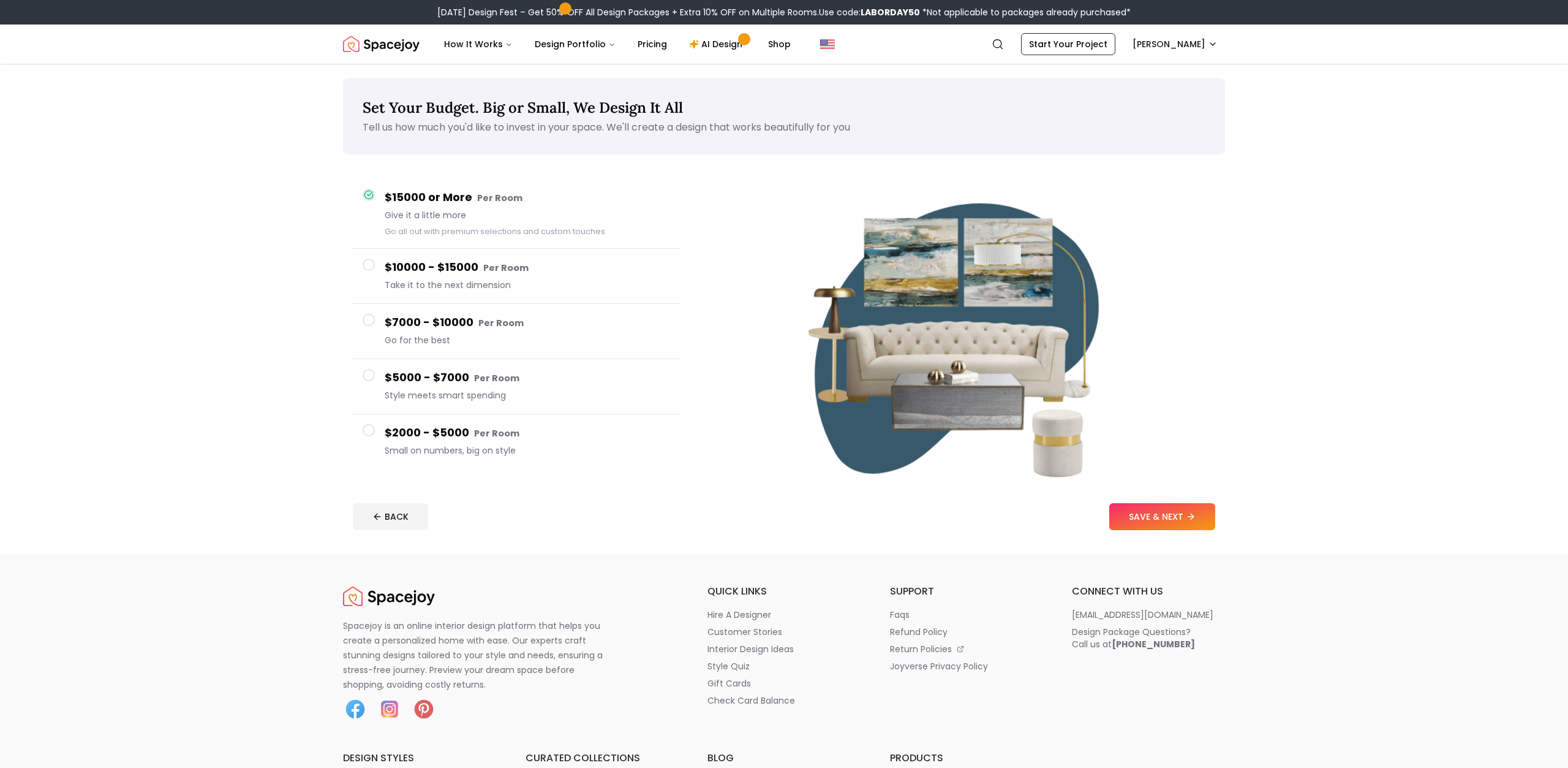
click at [372, 427] on span at bounding box center [369, 430] width 12 height 12
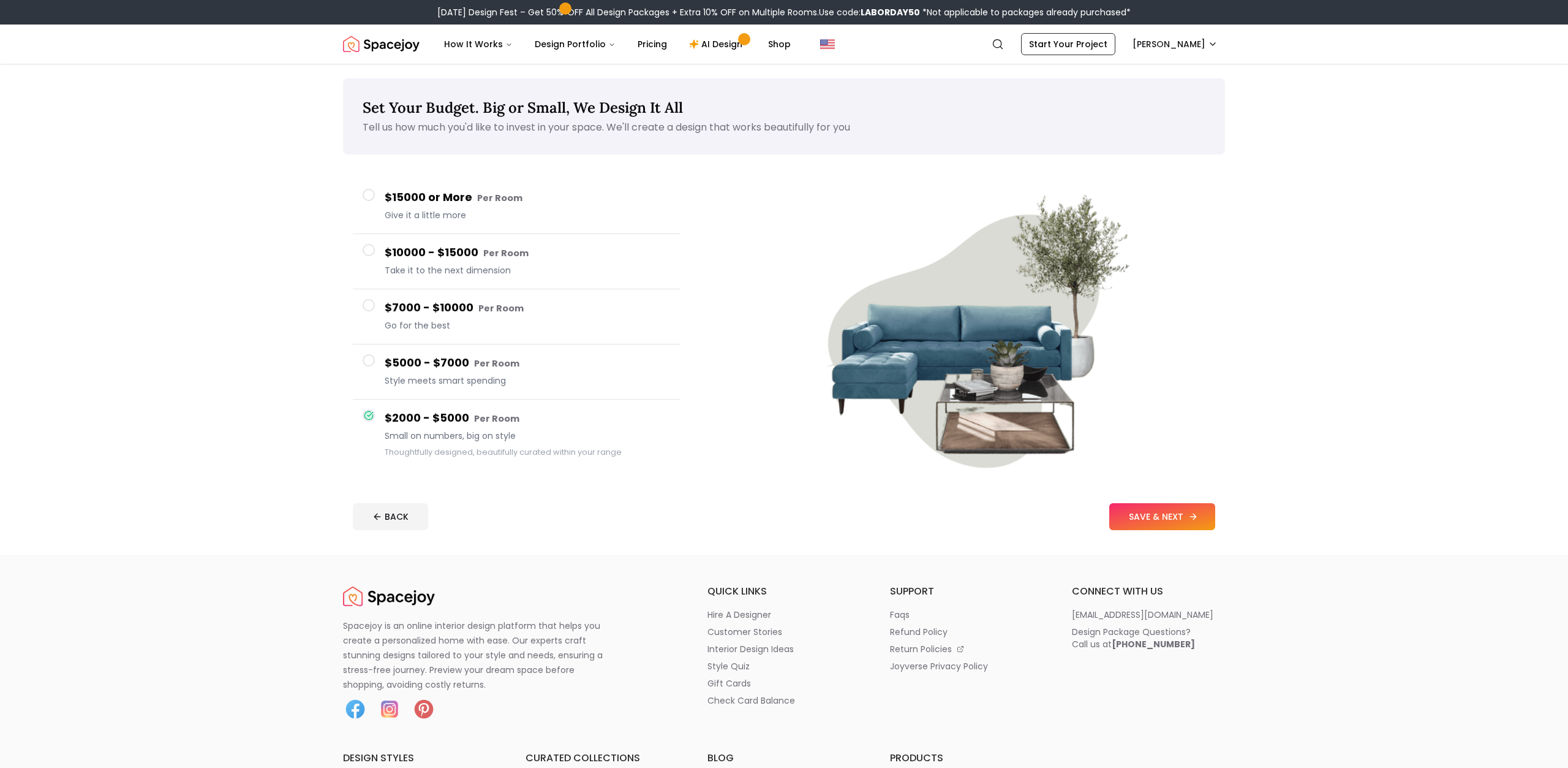
click at [1142, 528] on button "SAVE & NEXT" at bounding box center [1162, 516] width 106 height 27
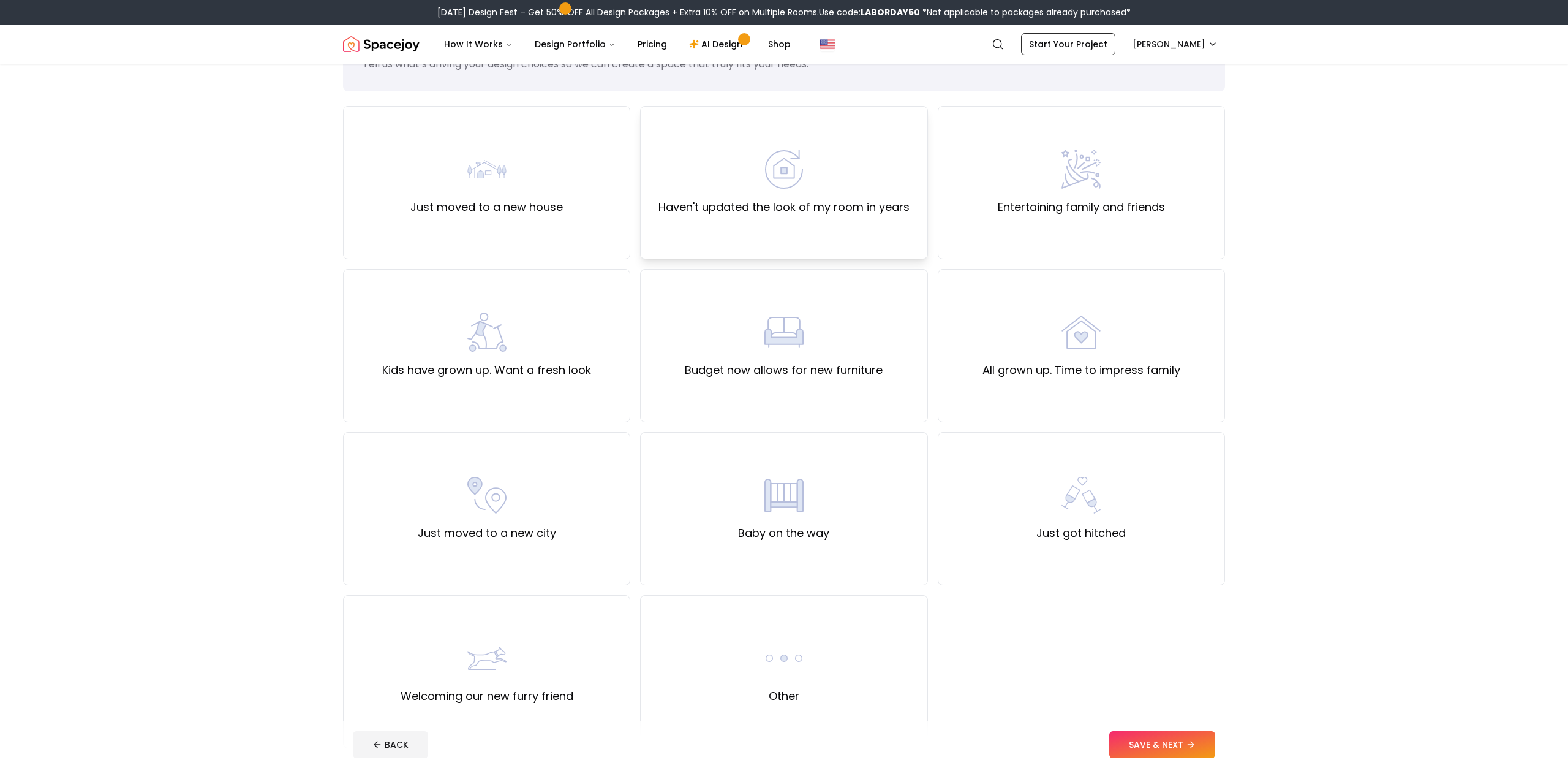
scroll to position [63, 0]
click at [789, 189] on div "Haven't updated the look of my room in years" at bounding box center [784, 181] width 251 height 66
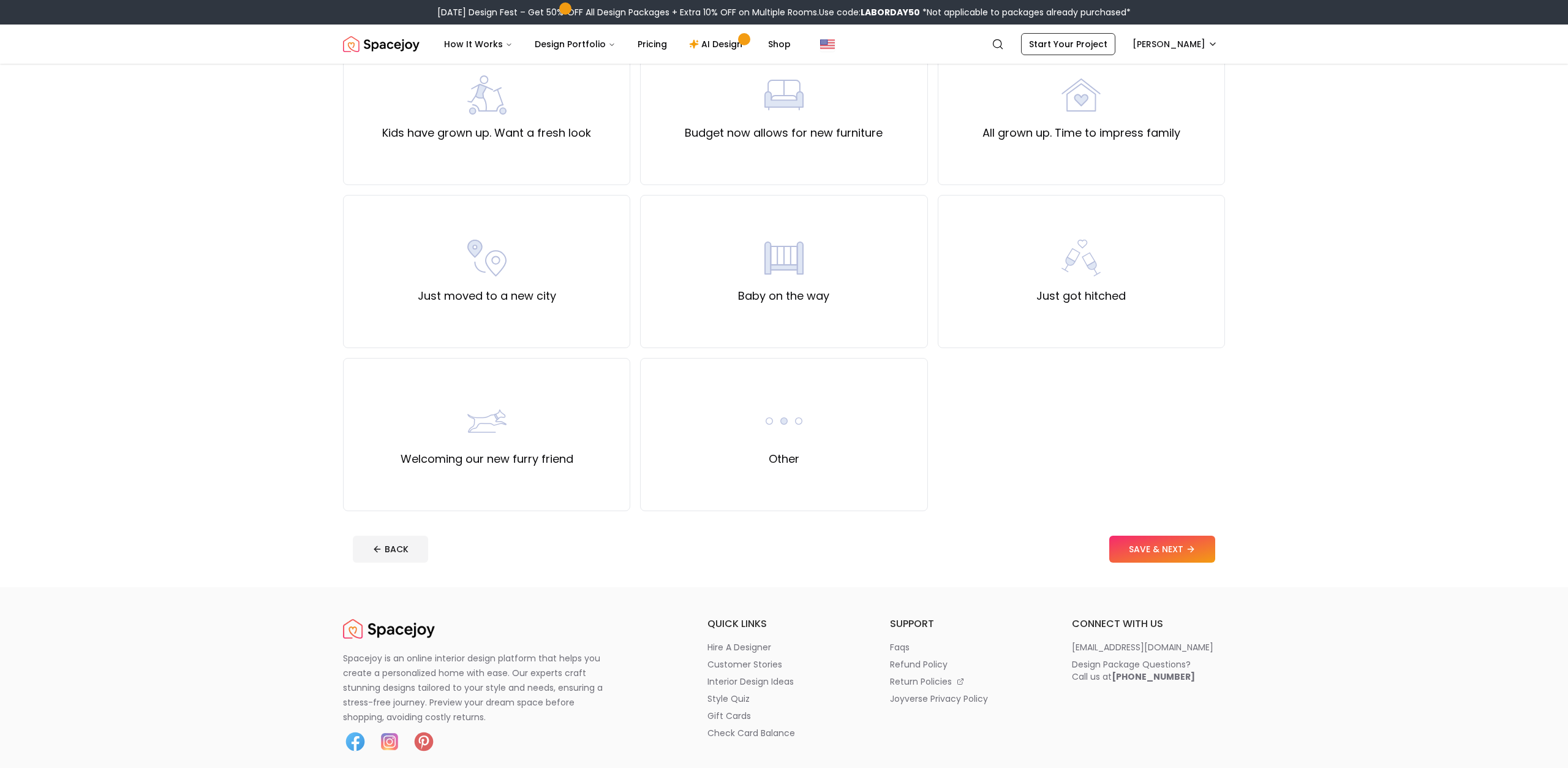
scroll to position [383, 0]
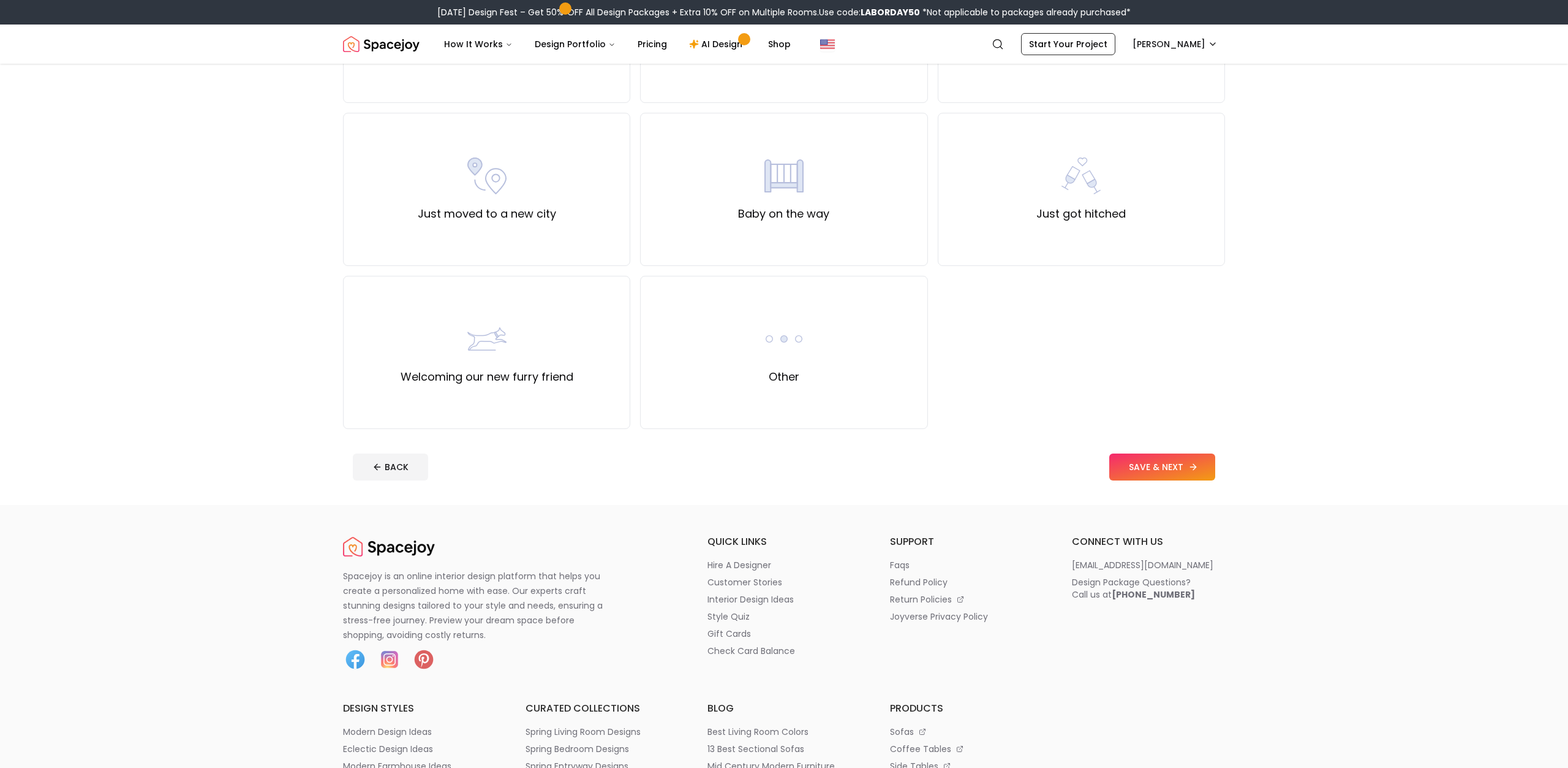
click at [1150, 467] on button "SAVE & NEXT" at bounding box center [1162, 466] width 106 height 27
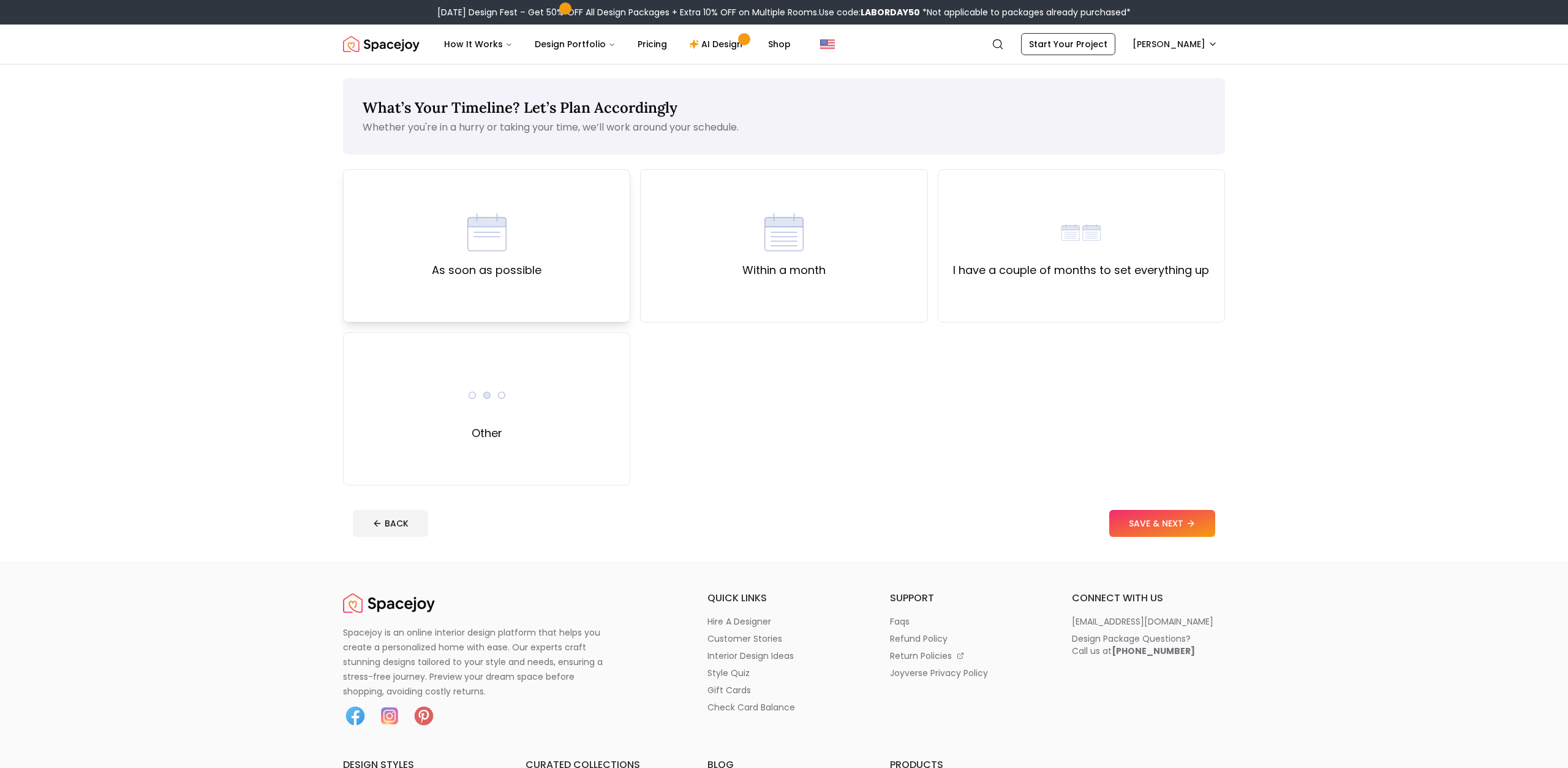
click at [542, 236] on div "As soon as possible" at bounding box center [487, 246] width 287 height 153
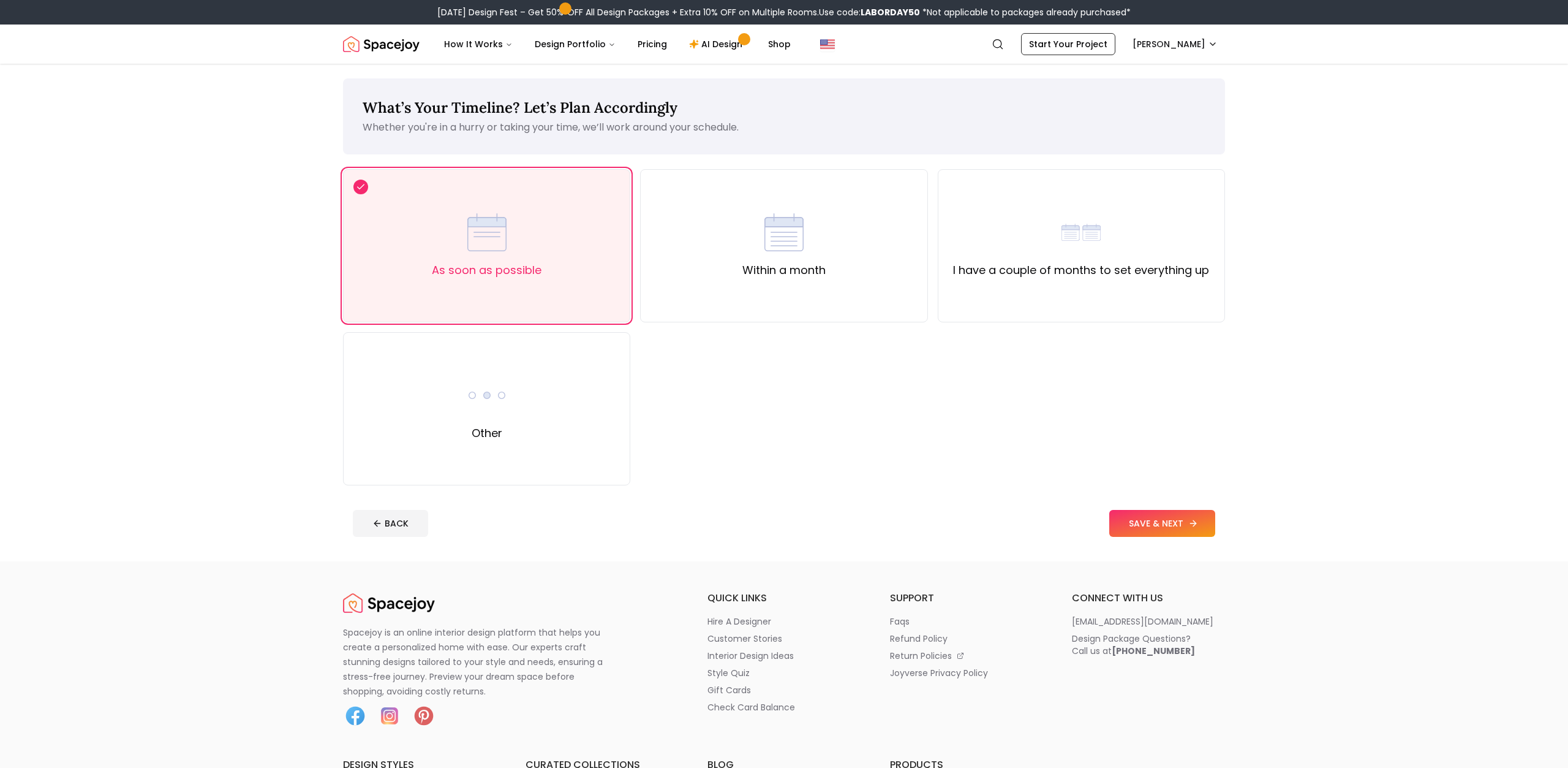
click at [1133, 531] on button "SAVE & NEXT" at bounding box center [1162, 523] width 106 height 27
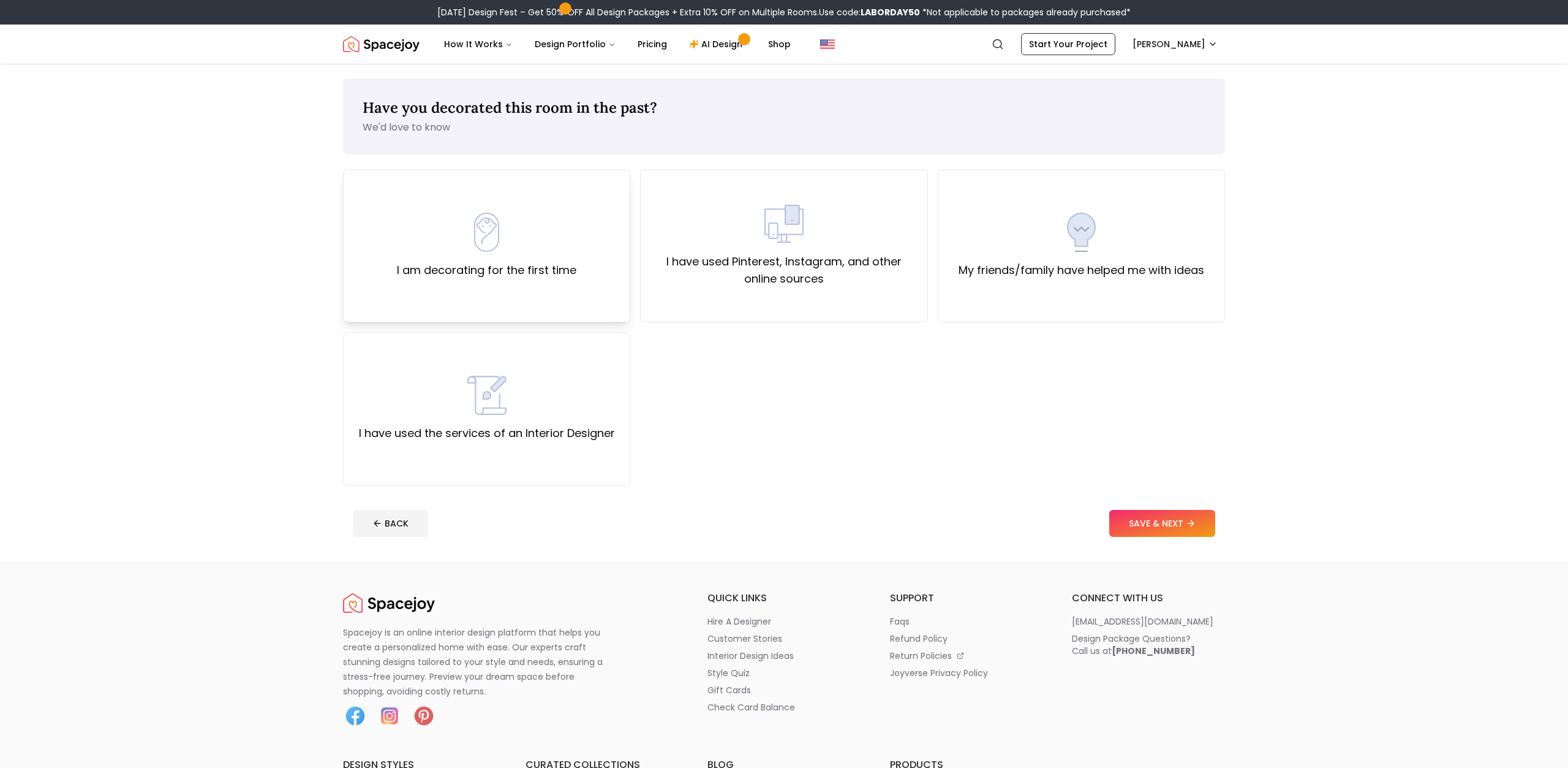
click at [501, 213] on img at bounding box center [487, 232] width 39 height 39
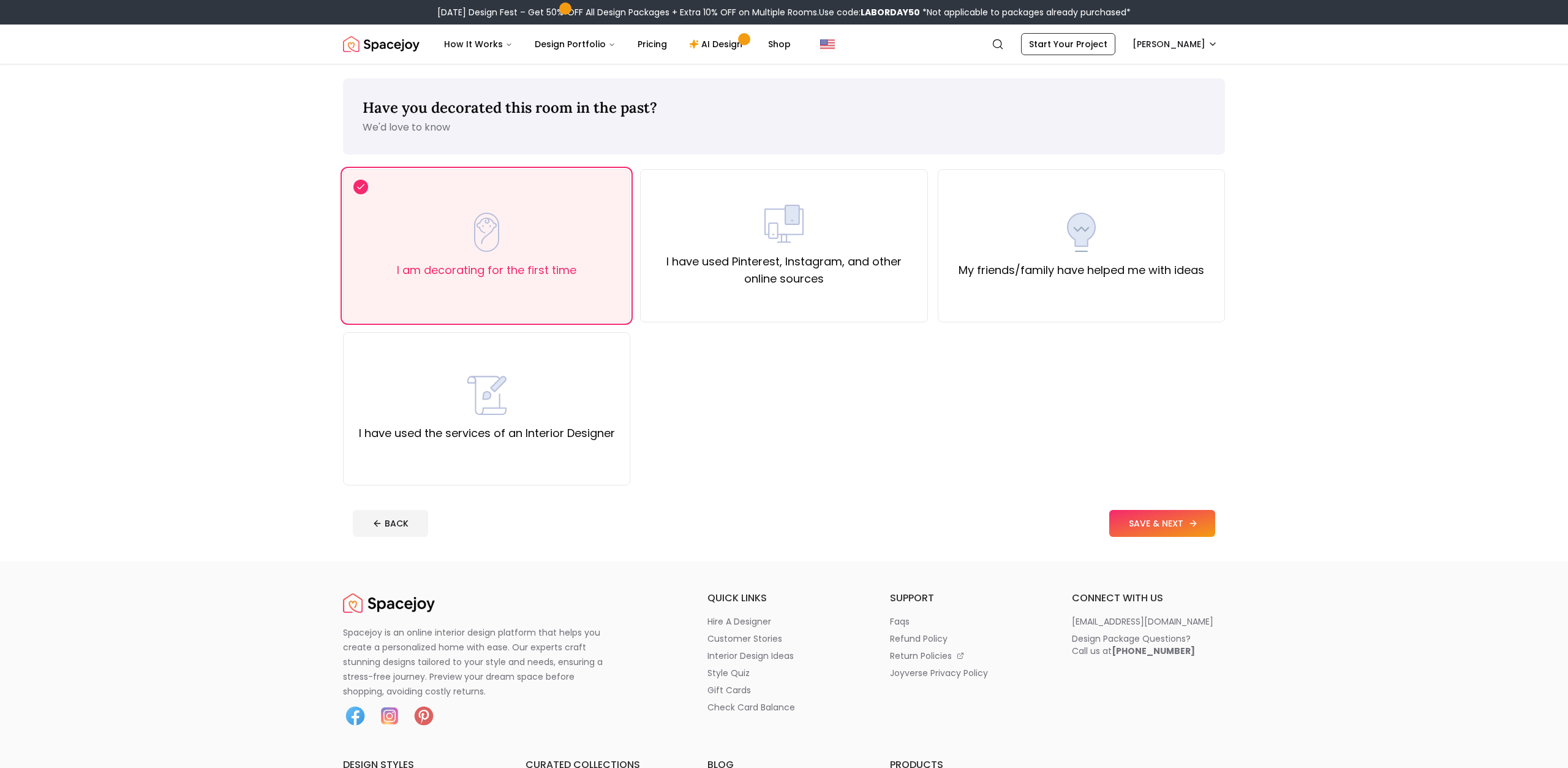
click at [1137, 533] on button "SAVE & NEXT" at bounding box center [1162, 523] width 106 height 27
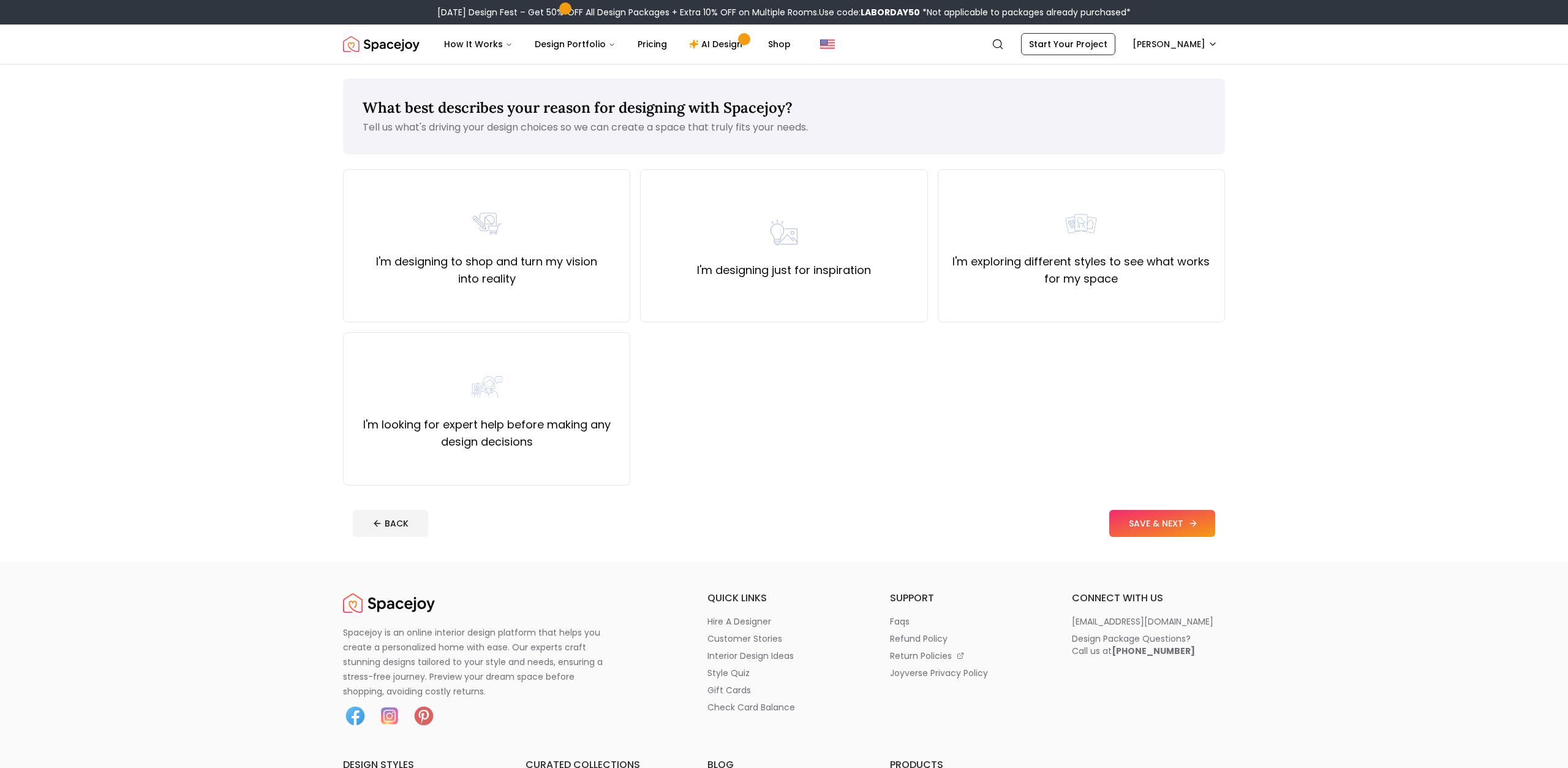
click at [1180, 510] on button "SAVE & NEXT" at bounding box center [1162, 523] width 106 height 27
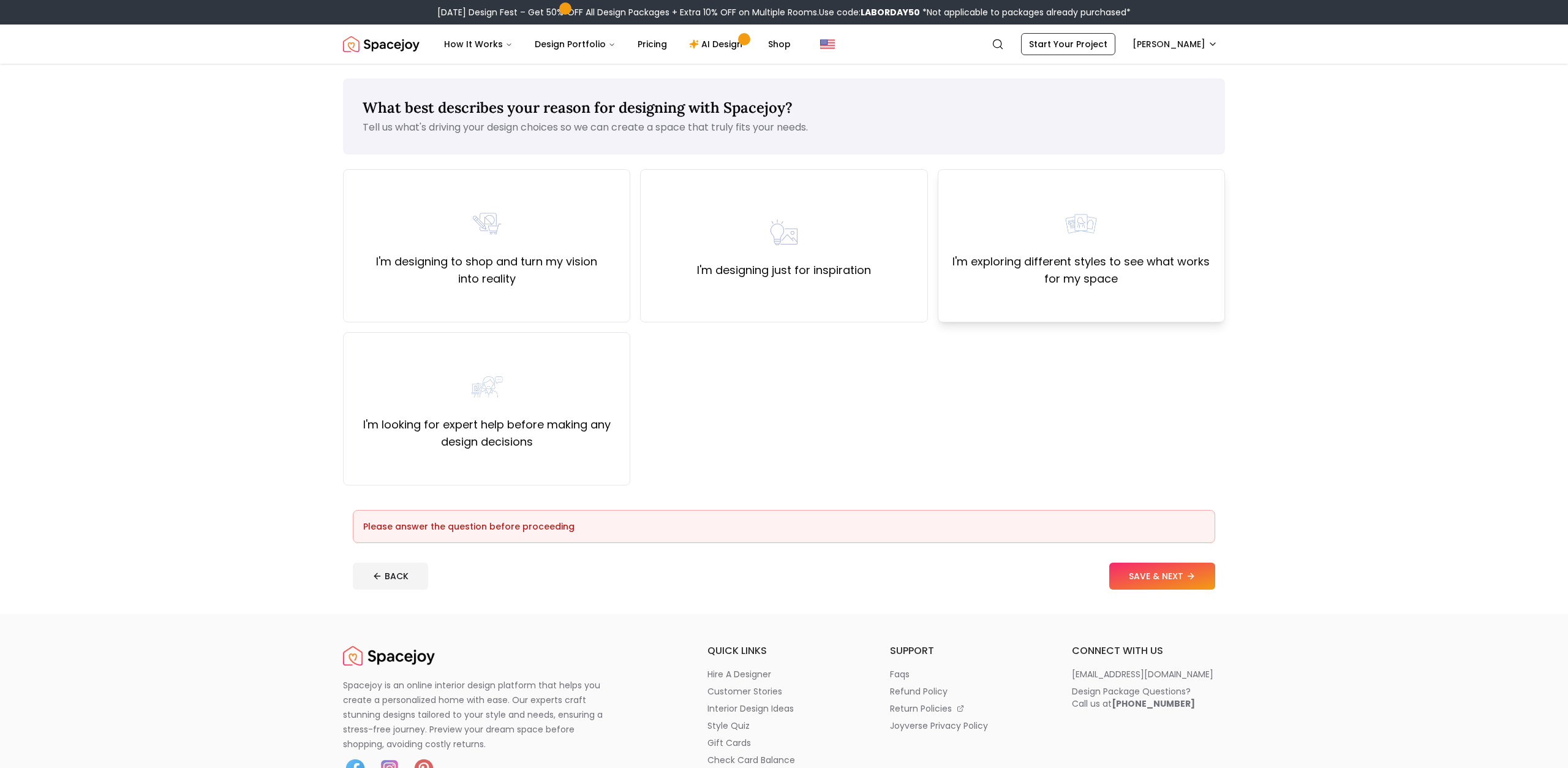
click at [1045, 260] on label "I'm exploring different styles to see what works for my space" at bounding box center [1082, 270] width 267 height 34
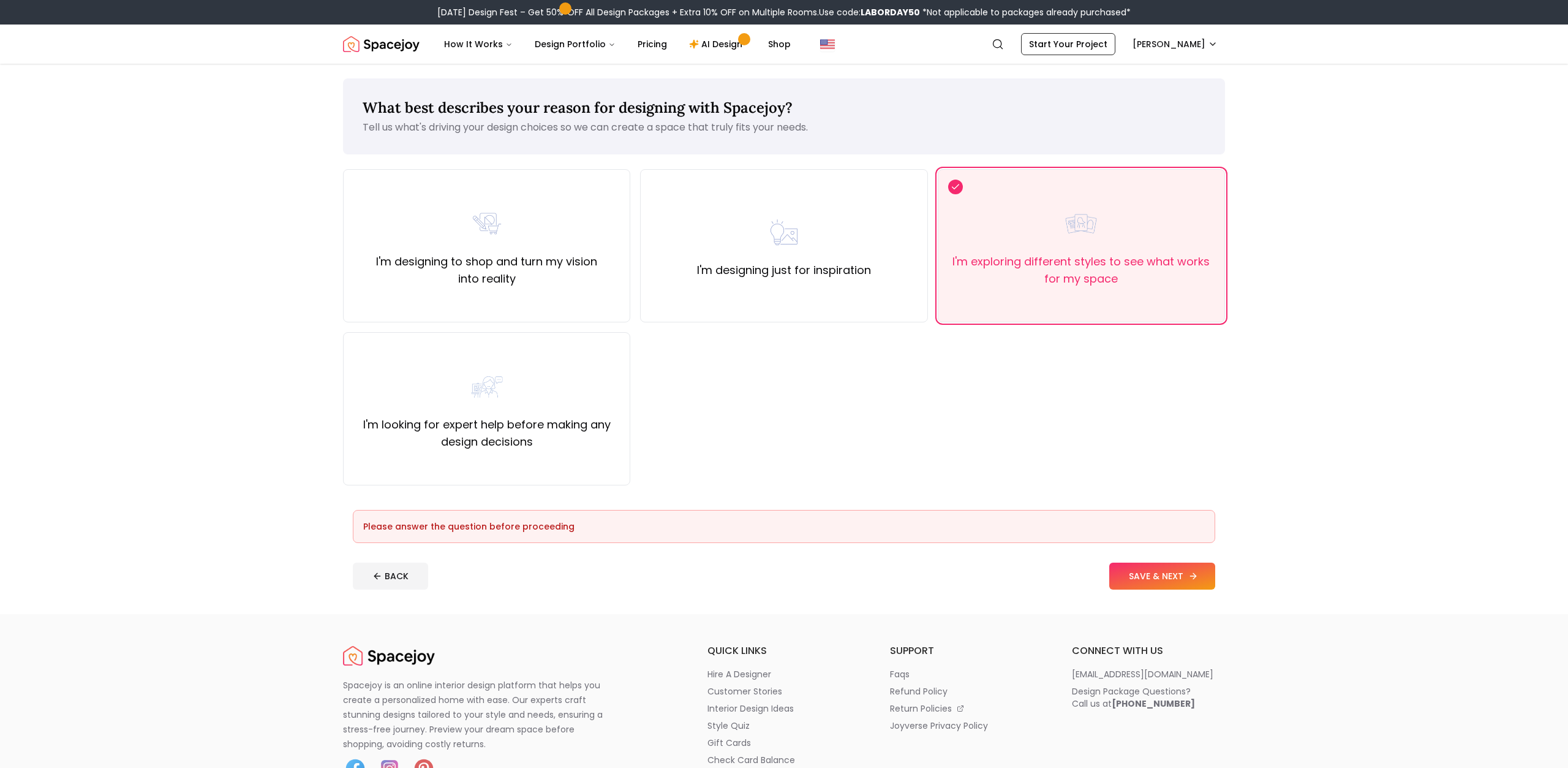
click at [1162, 579] on button "SAVE & NEXT" at bounding box center [1162, 576] width 106 height 27
